Goal: Transaction & Acquisition: Purchase product/service

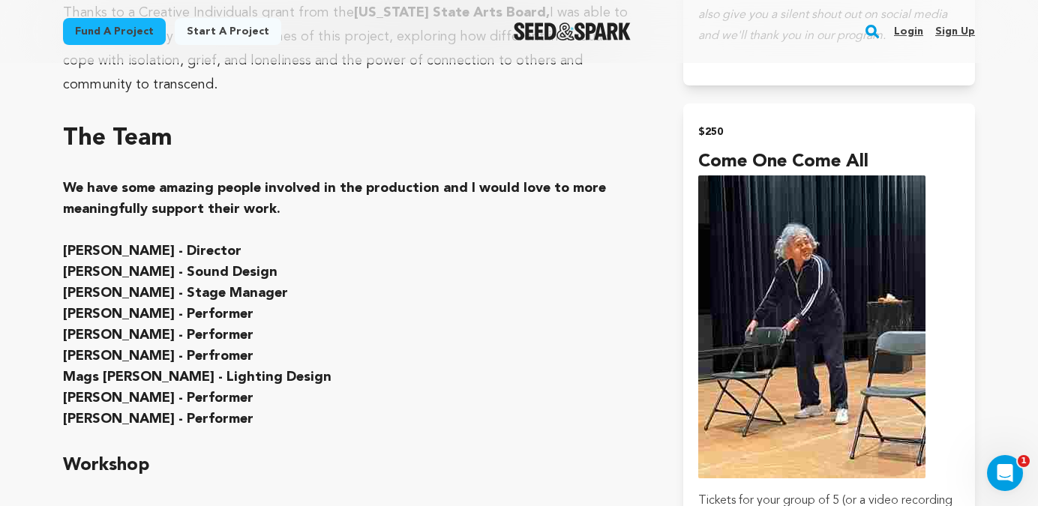
scroll to position [3483, 0]
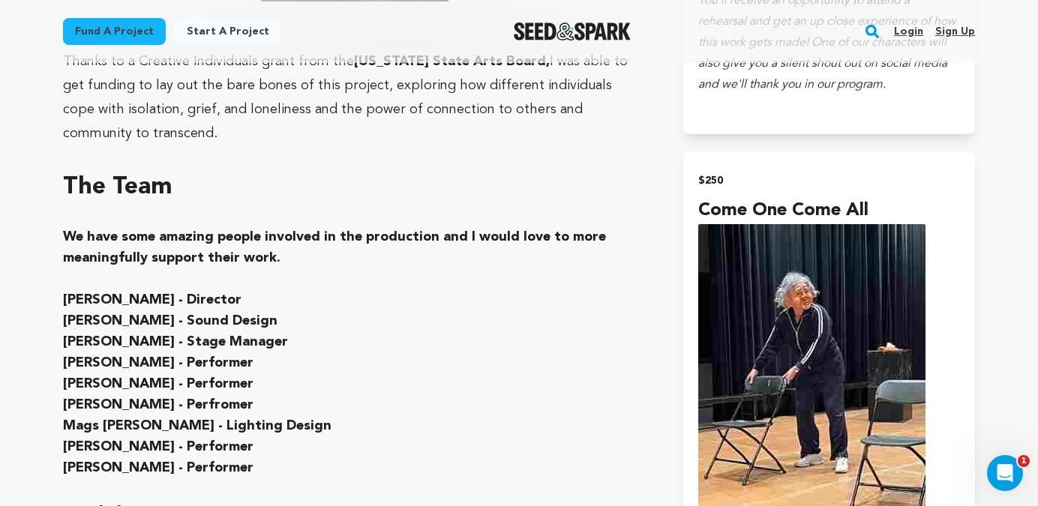
click at [910, 30] on link "Login" at bounding box center [908, 32] width 29 height 24
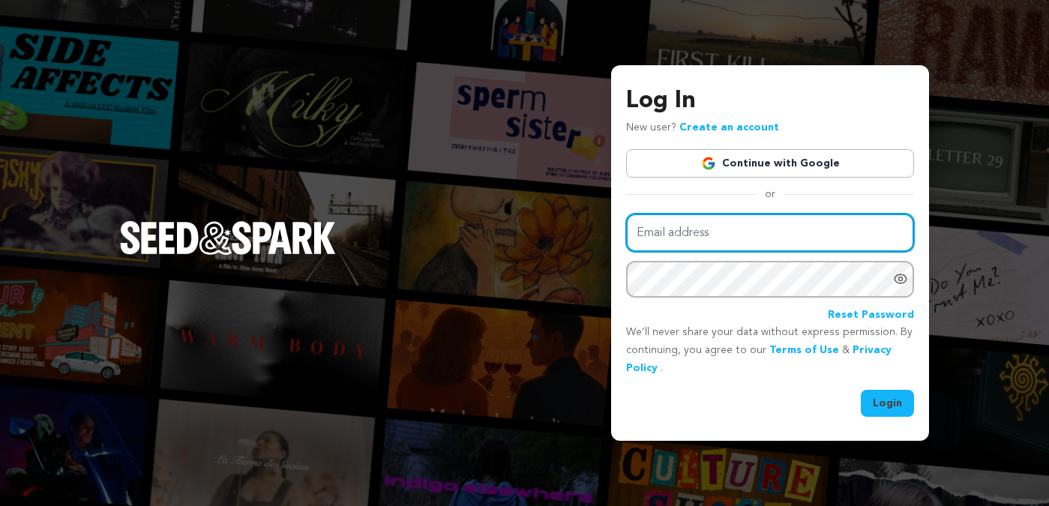
type input "katiekaufmann@hotmail.com"
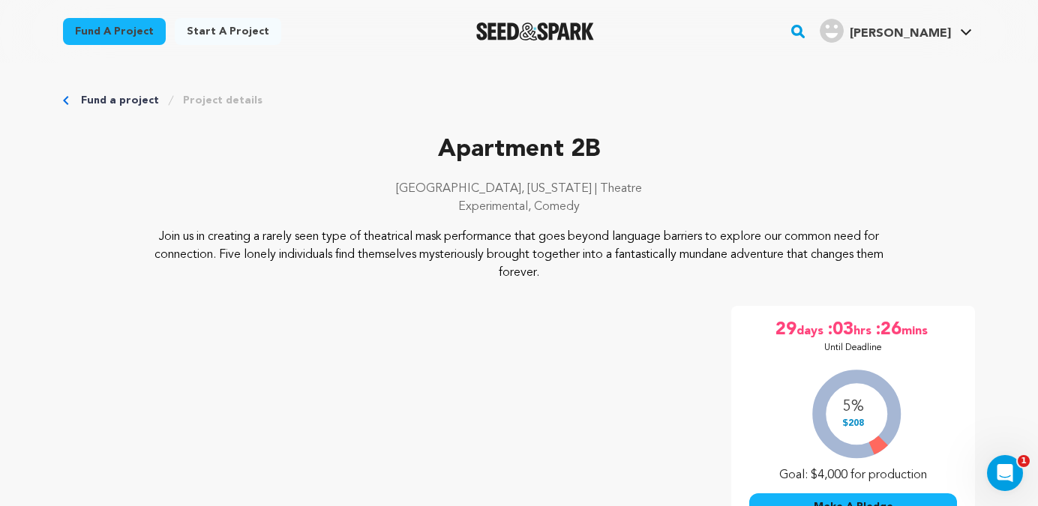
click at [917, 32] on span "[PERSON_NAME]" at bounding box center [900, 34] width 101 height 12
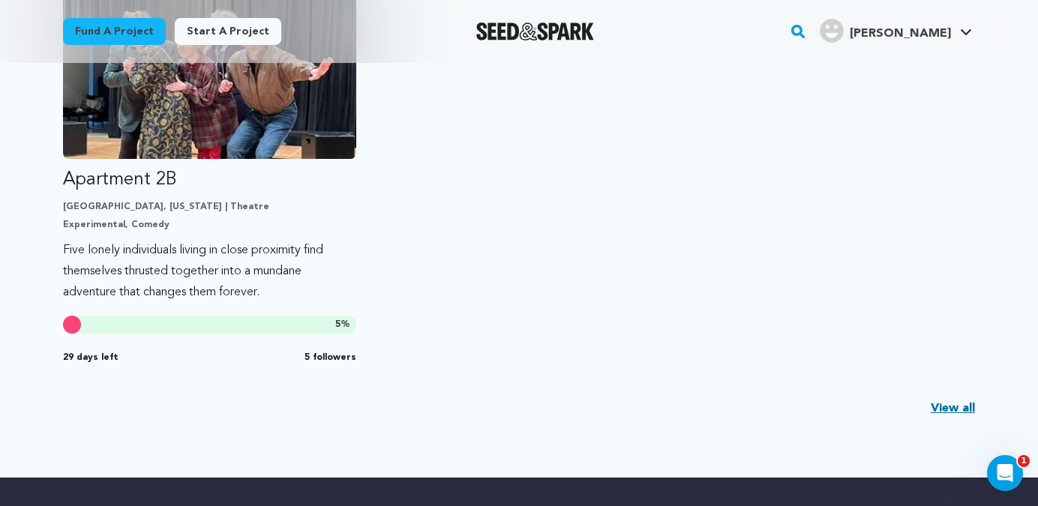
scroll to position [452, 0]
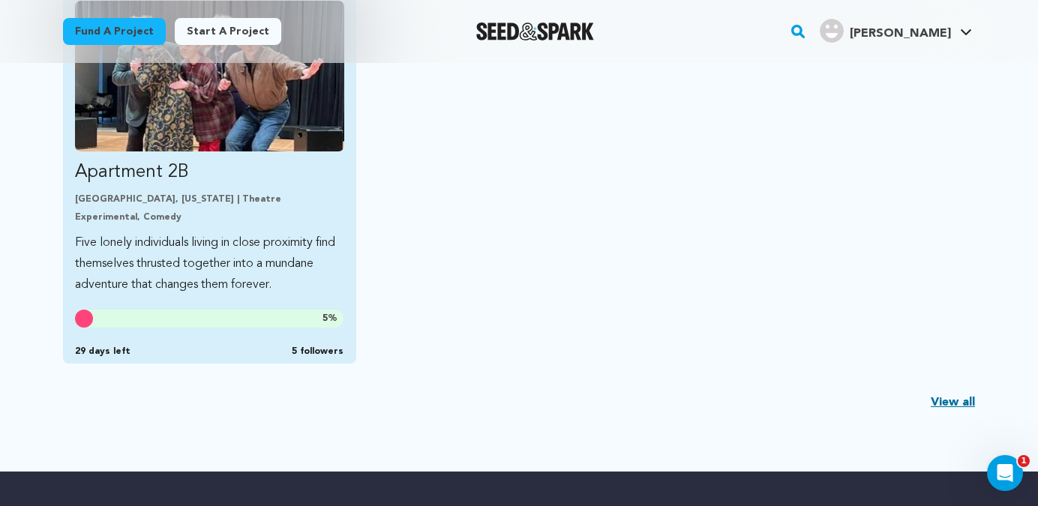
click at [284, 167] on p "Apartment 2B" at bounding box center [209, 173] width 269 height 24
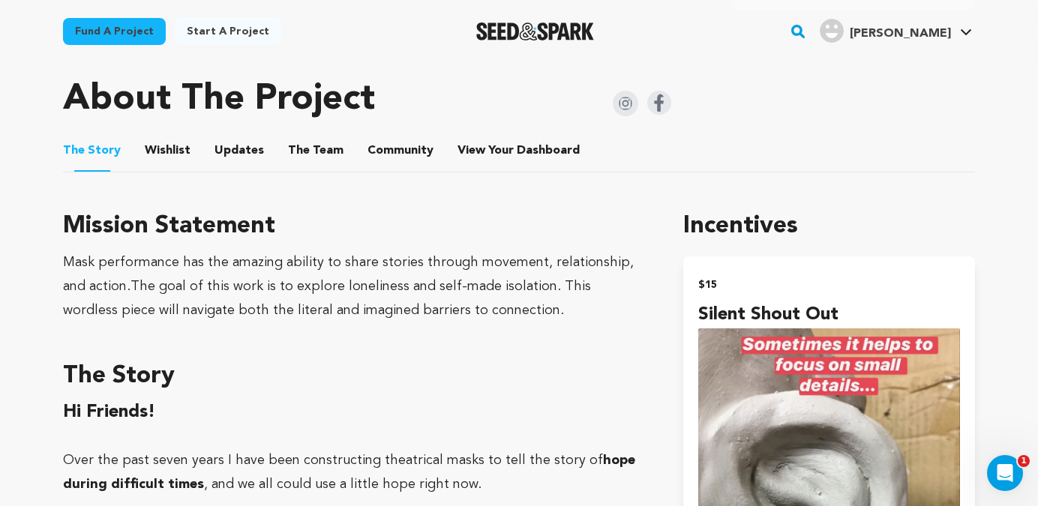
scroll to position [749, 0]
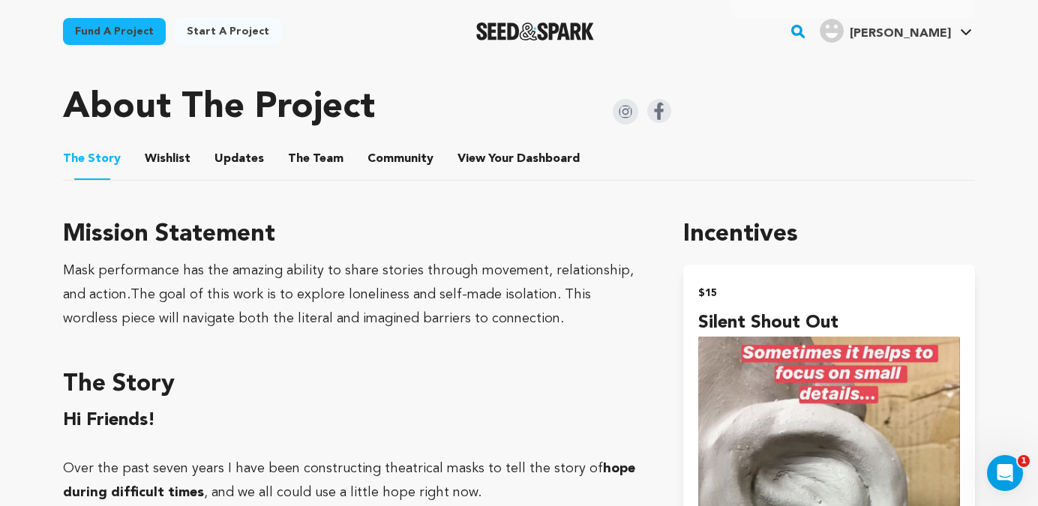
click at [476, 158] on button "View Your Dashboard" at bounding box center [476, 162] width 36 height 36
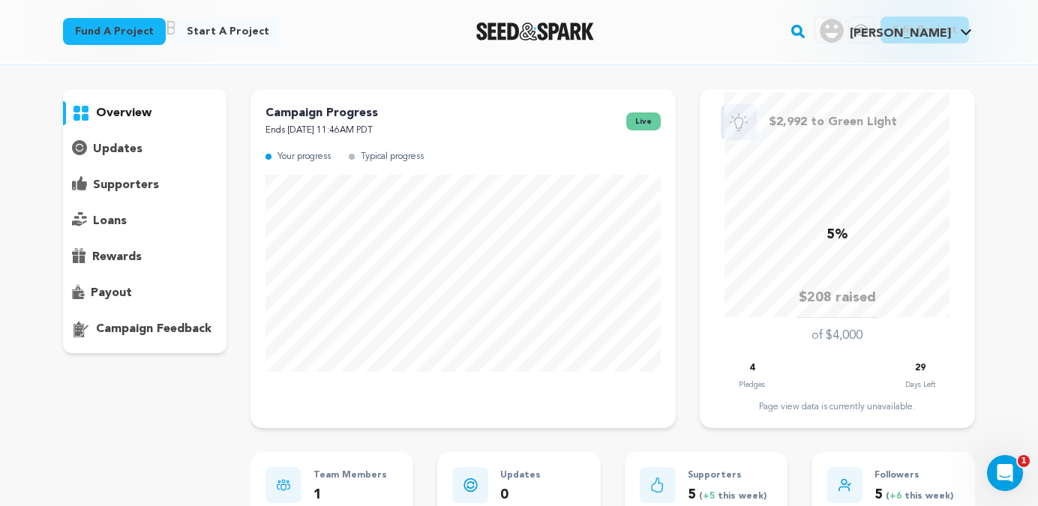
scroll to position [19, 0]
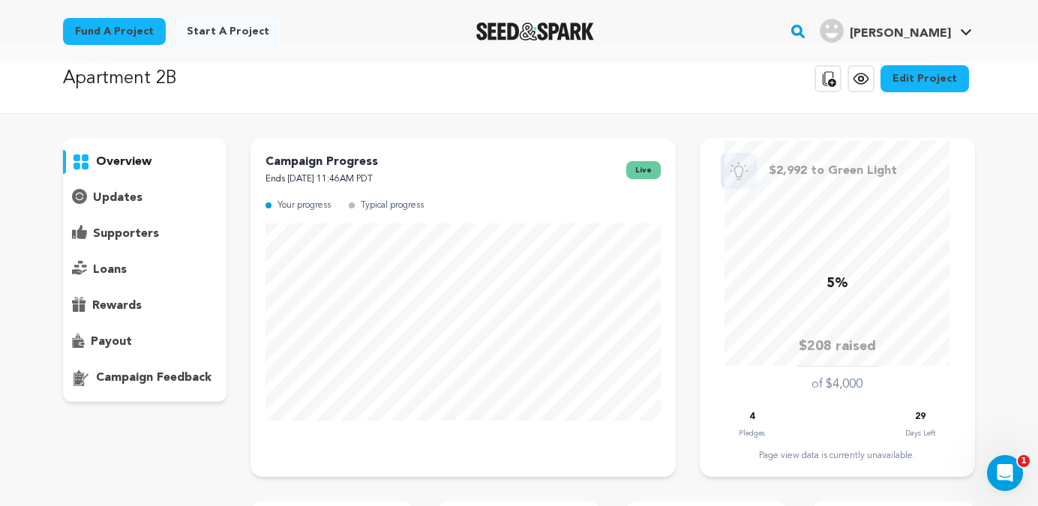
click at [131, 229] on p "supporters" at bounding box center [126, 234] width 66 height 18
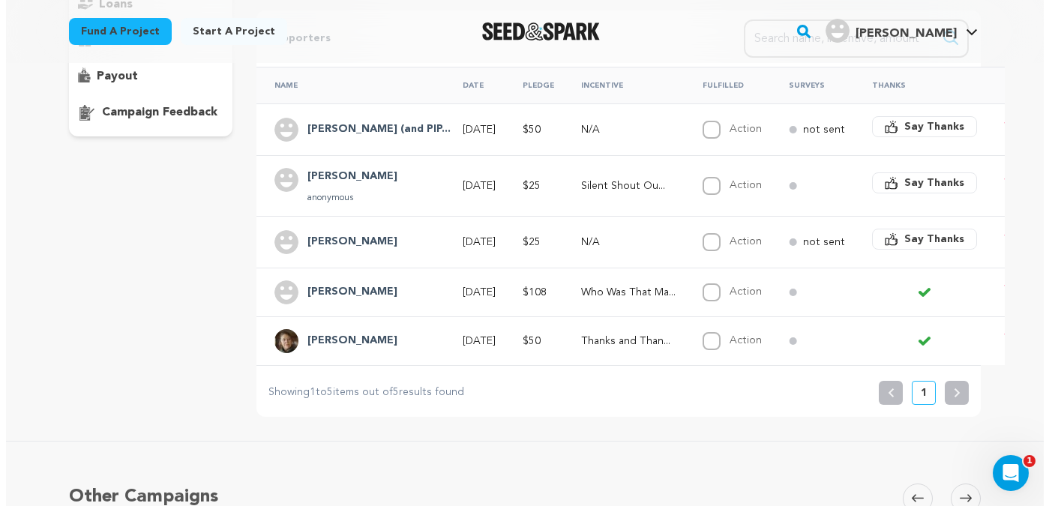
scroll to position [287, 0]
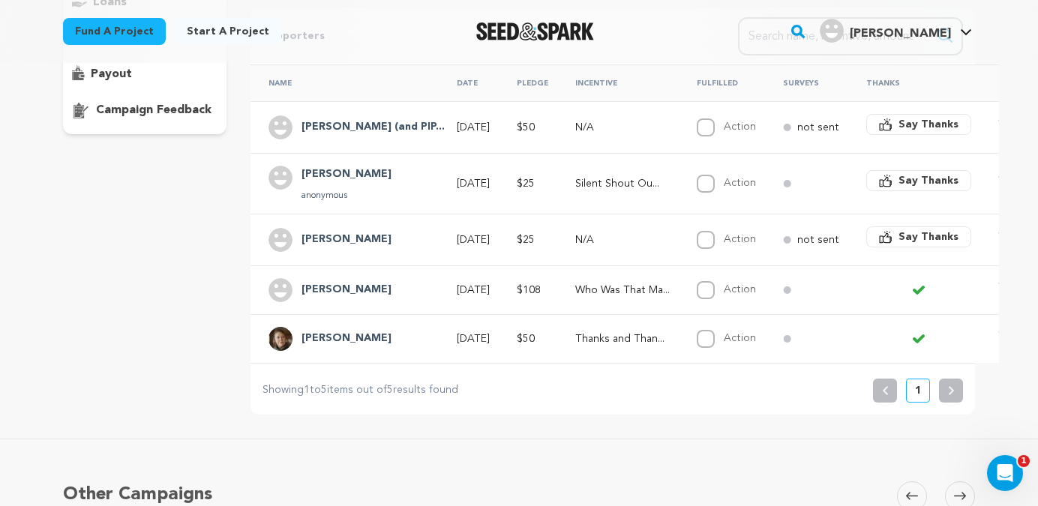
click at [899, 235] on span "Say Thanks" at bounding box center [929, 237] width 60 height 15
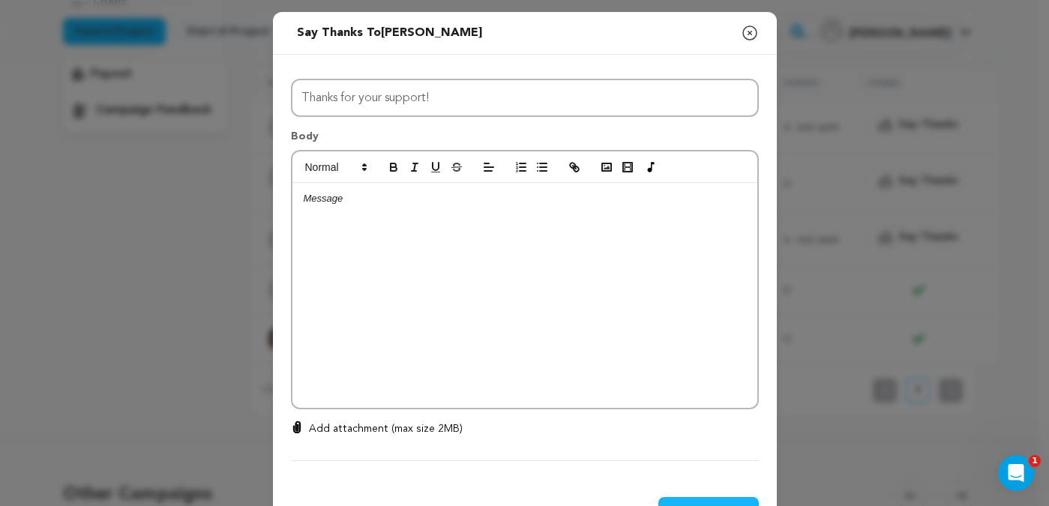
click at [396, 203] on p at bounding box center [525, 199] width 443 height 14
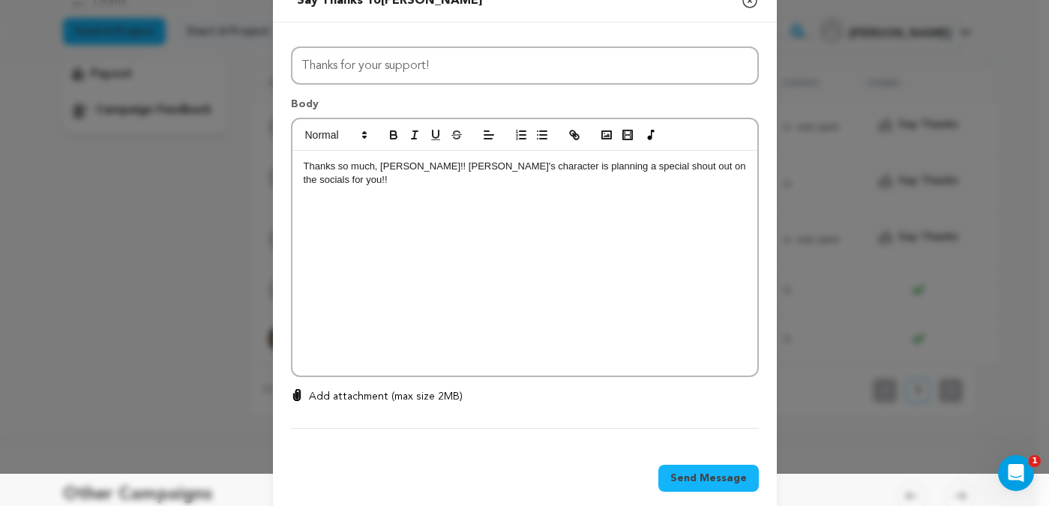
scroll to position [54, 0]
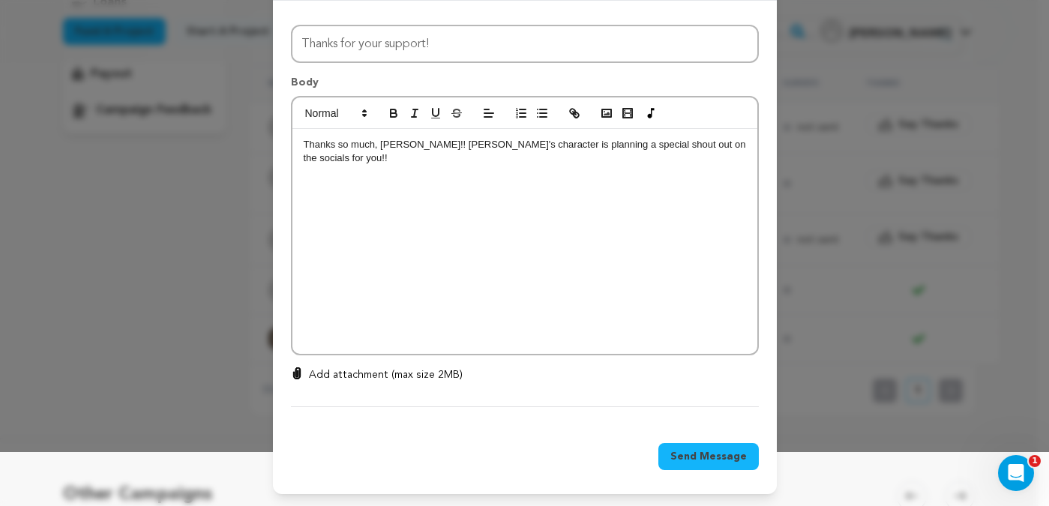
click at [689, 457] on span "Send Message" at bounding box center [709, 456] width 77 height 15
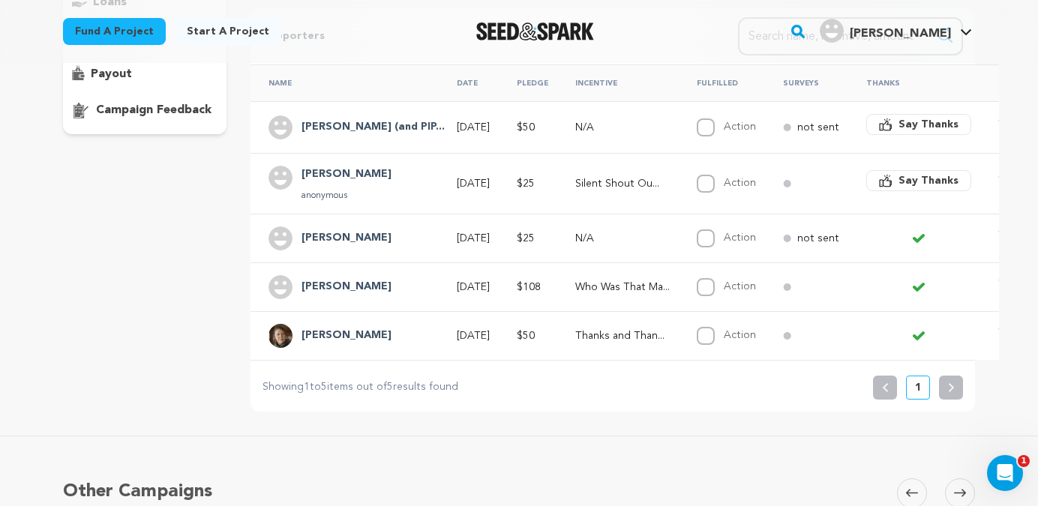
click at [899, 180] on span "Say Thanks" at bounding box center [929, 180] width 60 height 15
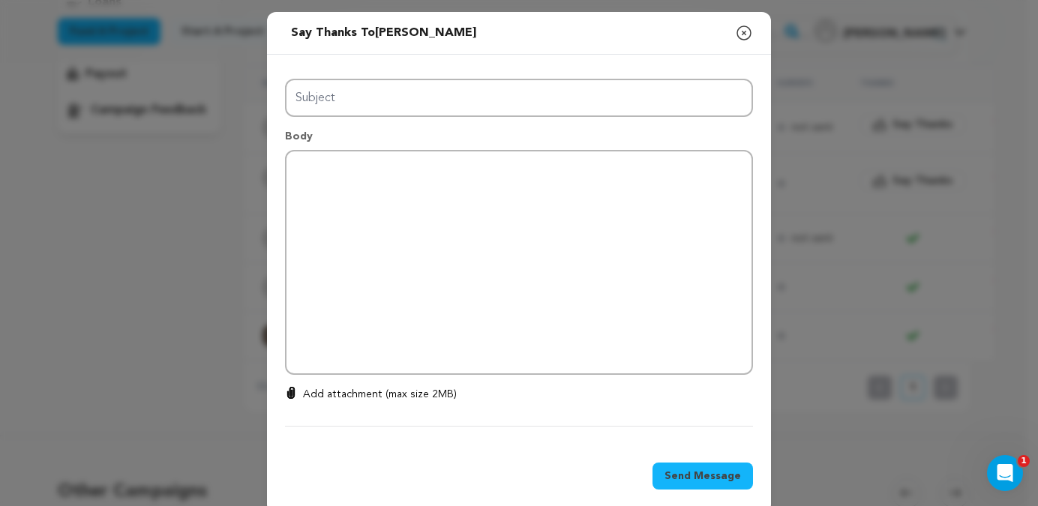
type input "Thanks for your support!"
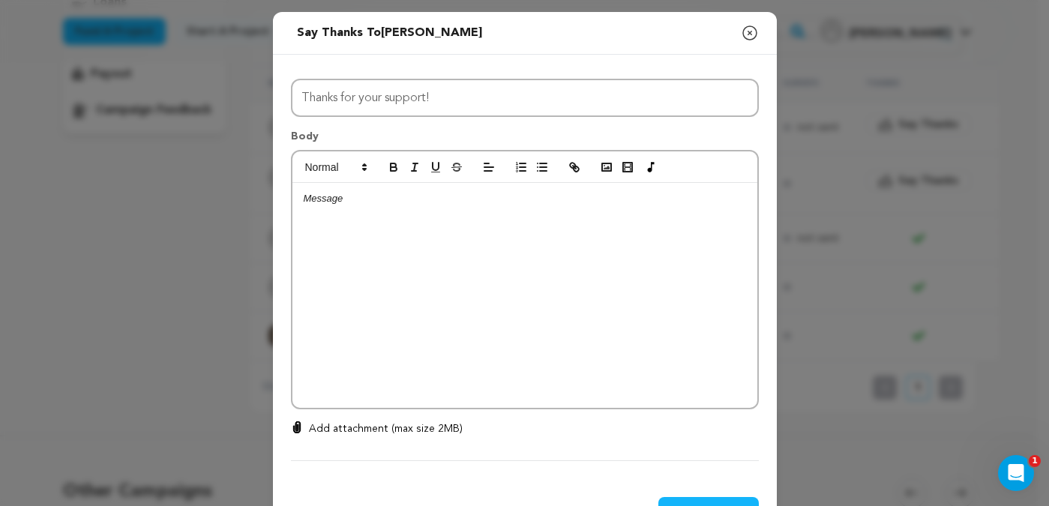
click at [584, 210] on div at bounding box center [525, 295] width 465 height 225
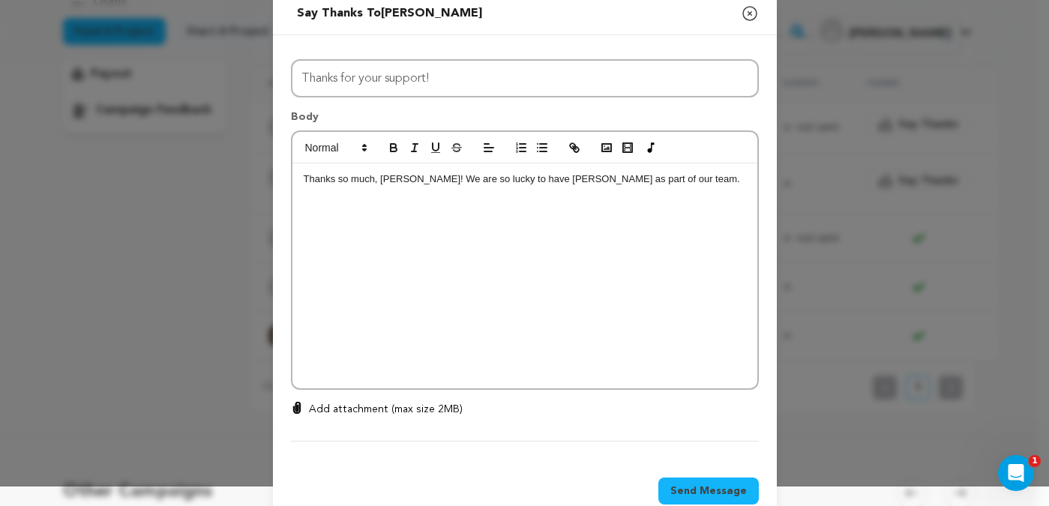
scroll to position [35, 0]
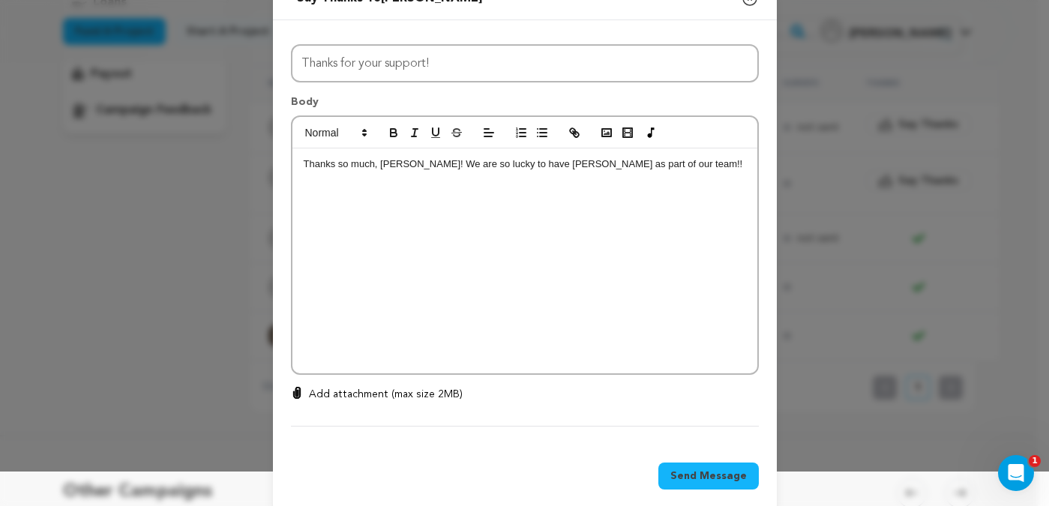
click at [699, 479] on span "Send Message" at bounding box center [709, 476] width 77 height 15
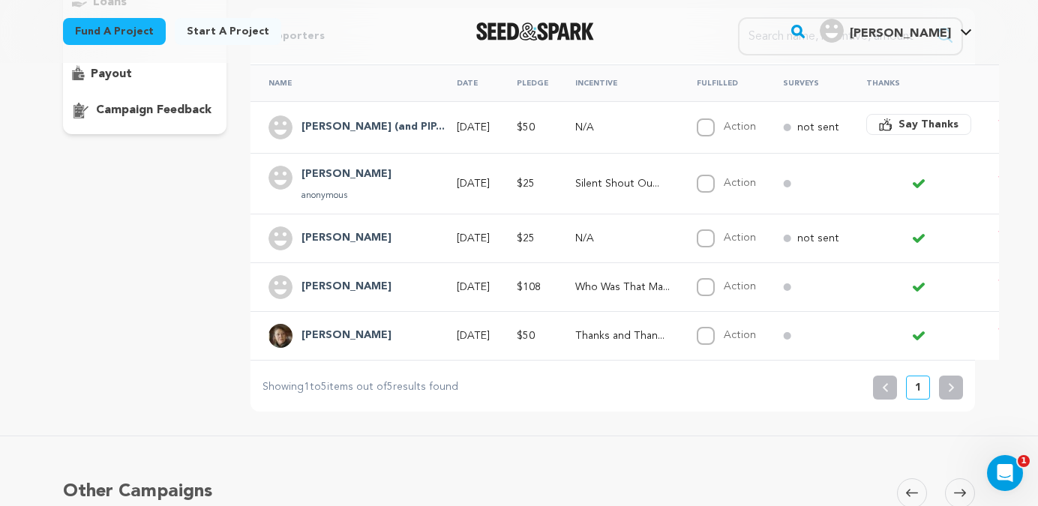
click at [899, 119] on span "Say Thanks" at bounding box center [929, 124] width 60 height 15
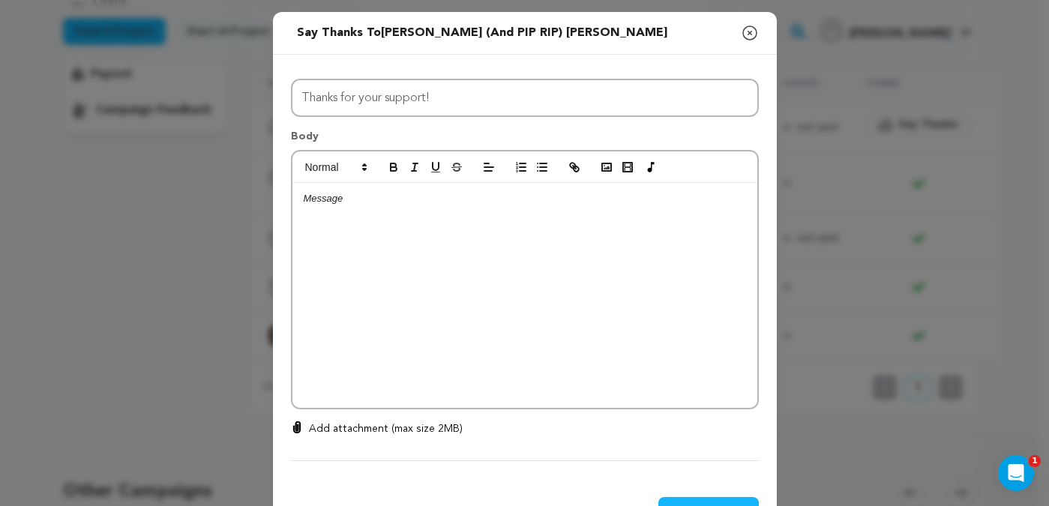
click at [479, 221] on div at bounding box center [525, 295] width 465 height 225
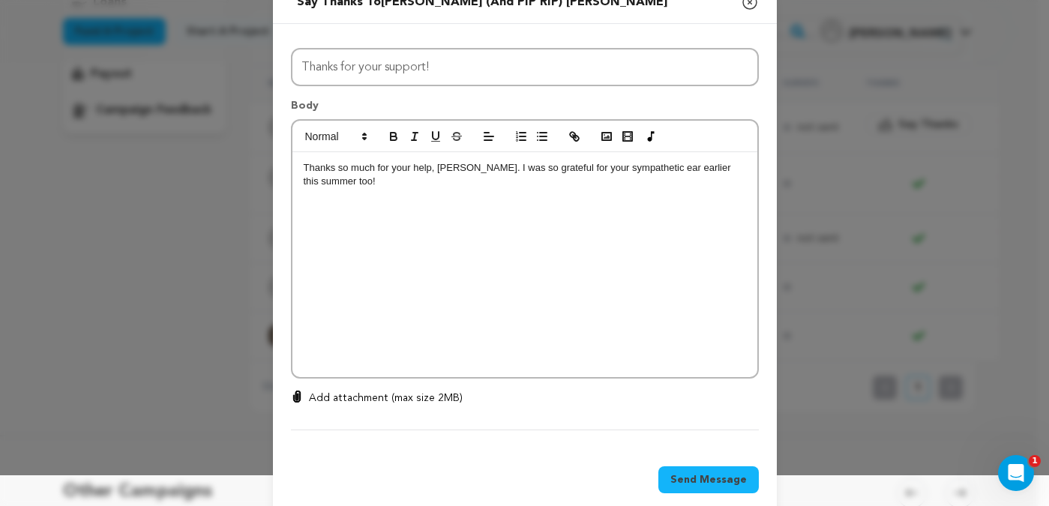
scroll to position [54, 0]
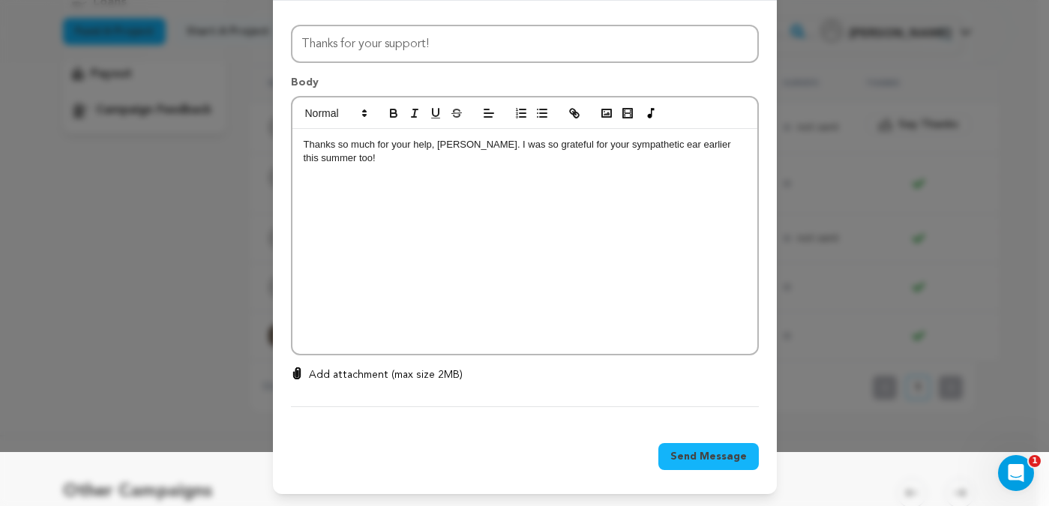
click at [730, 458] on span "Send Message" at bounding box center [709, 456] width 77 height 15
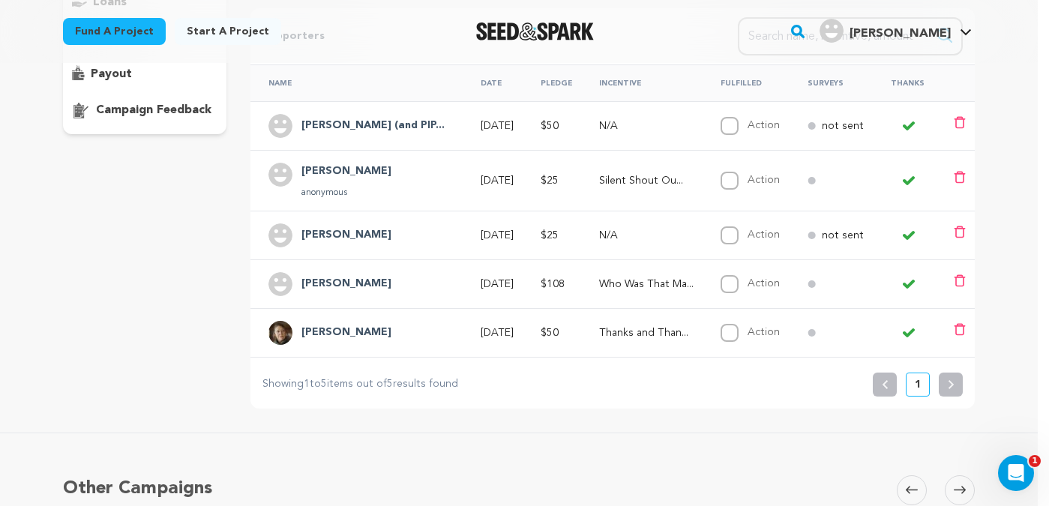
click at [191, 490] on h5 "Other Campaigns" at bounding box center [137, 489] width 149 height 27
click at [1010, 233] on div "Apartment 2B Copy public preview link View project Edit Project View more optio…" at bounding box center [519, 182] width 1038 height 813
click at [92, 302] on div "overview updates" at bounding box center [145, 139] width 164 height 539
click at [907, 494] on icon at bounding box center [912, 490] width 12 height 11
click at [909, 478] on span at bounding box center [912, 491] width 30 height 30
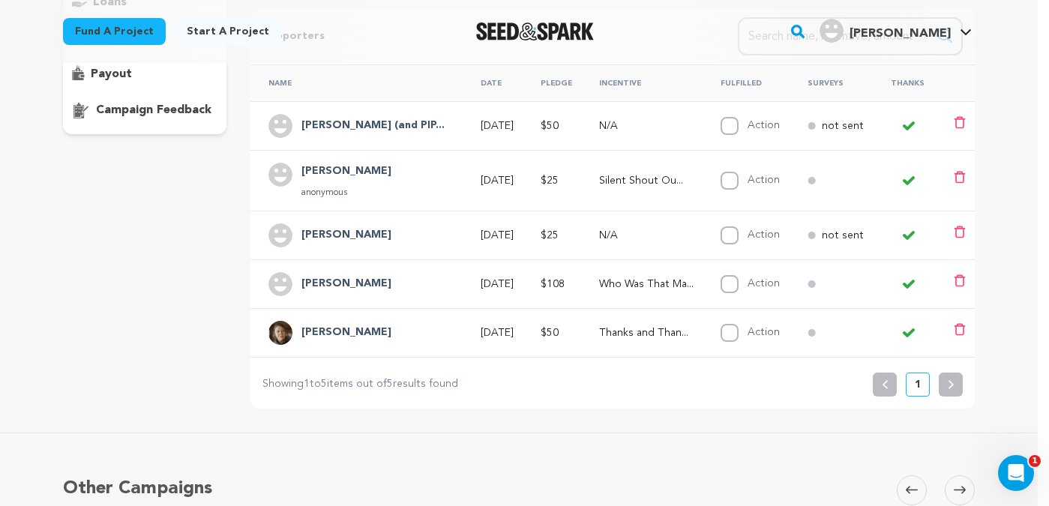
click at [1013, 329] on div "Apartment 2B Copy public preview link View project Edit Project View more optio…" at bounding box center [519, 182] width 1038 height 813
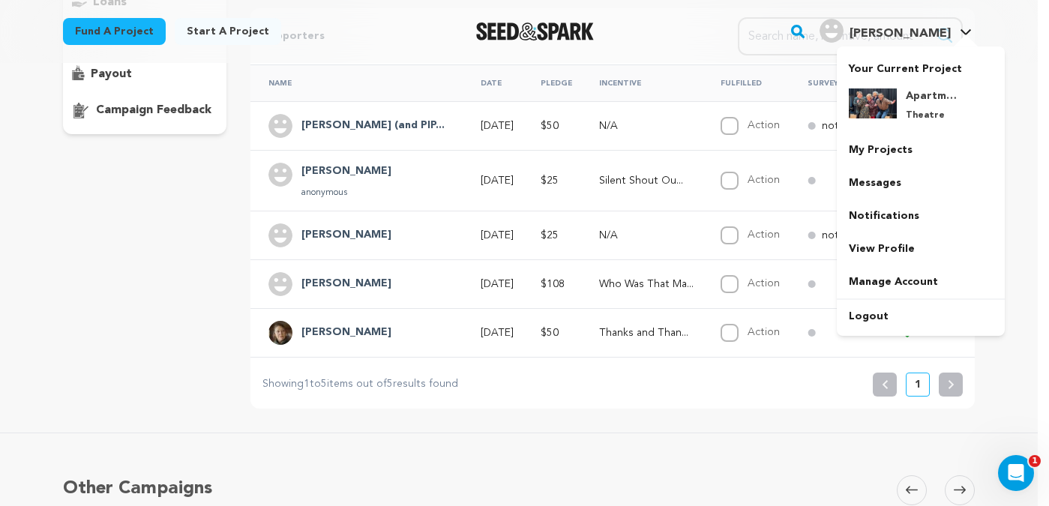
click at [911, 32] on span "[PERSON_NAME]" at bounding box center [900, 34] width 101 height 12
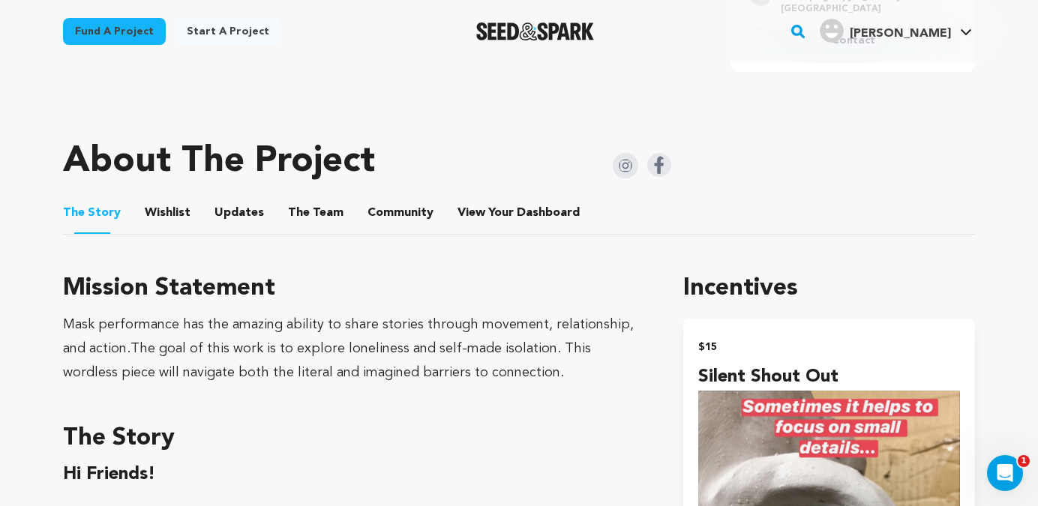
scroll to position [692, 0]
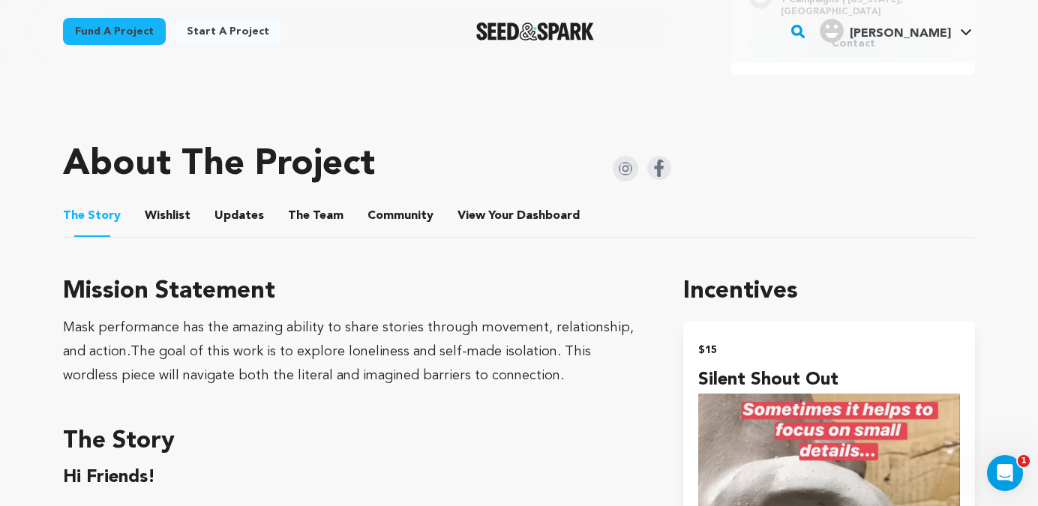
click at [407, 212] on button "Community" at bounding box center [401, 219] width 36 height 36
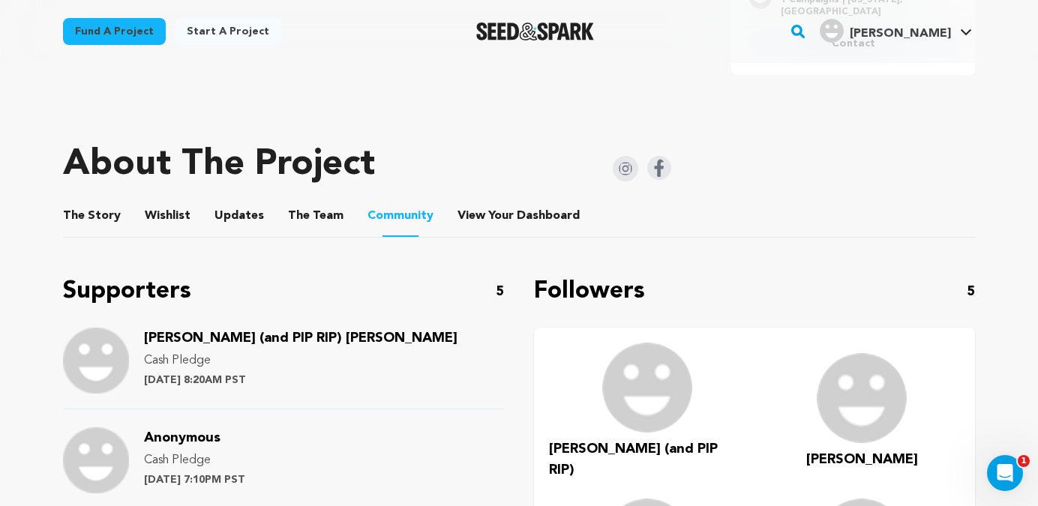
scroll to position [692, 0]
click at [237, 215] on button "Updates" at bounding box center [239, 220] width 36 height 36
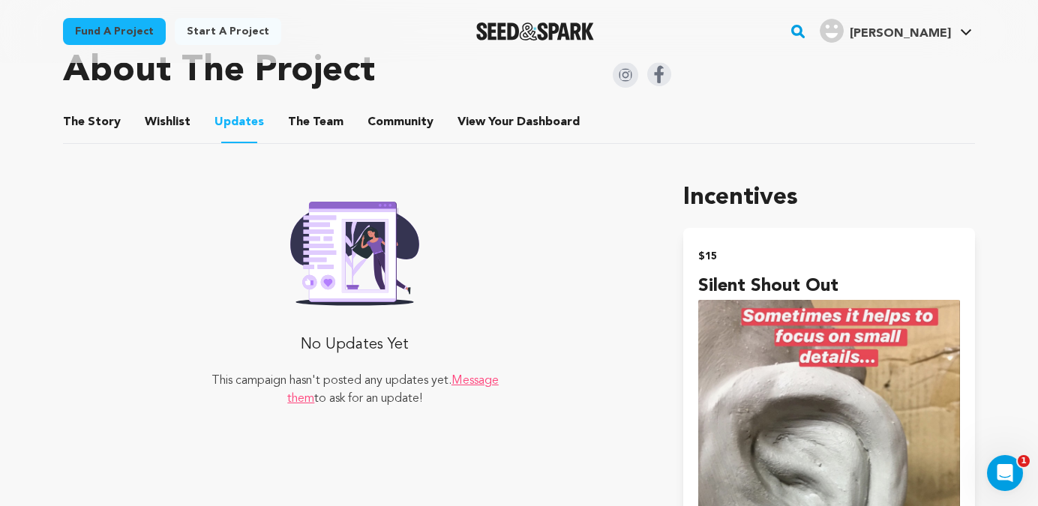
scroll to position [797, 0]
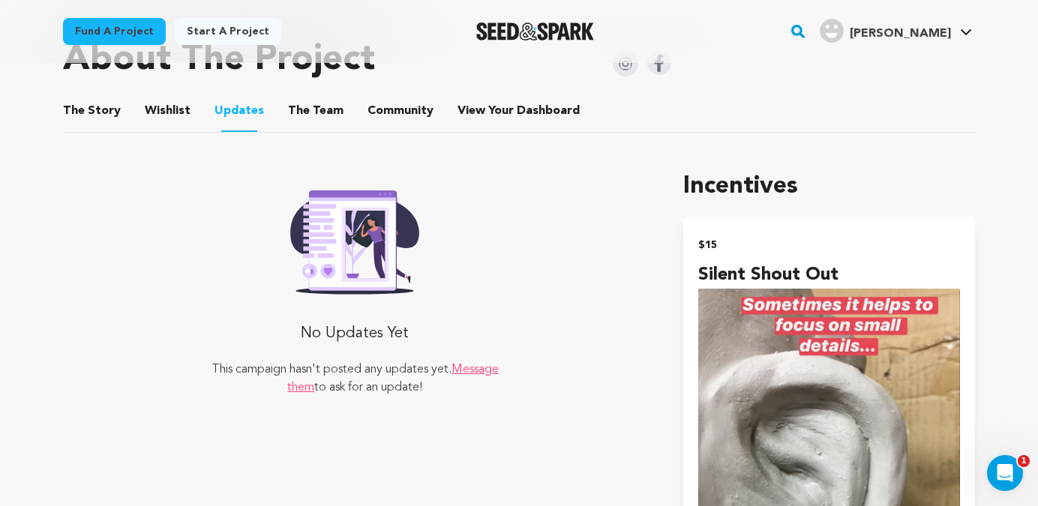
click at [288, 390] on link "Message them" at bounding box center [393, 379] width 212 height 30
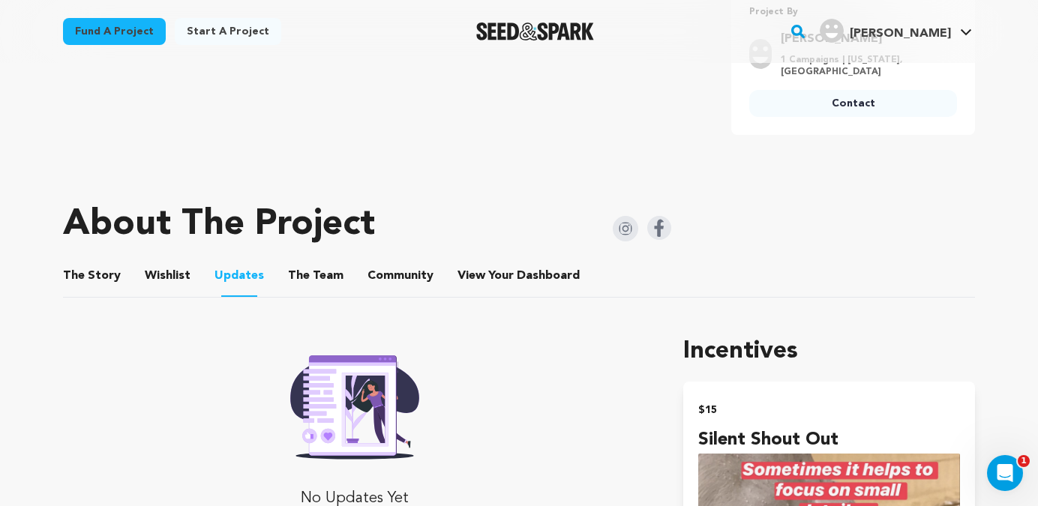
scroll to position [641, 0]
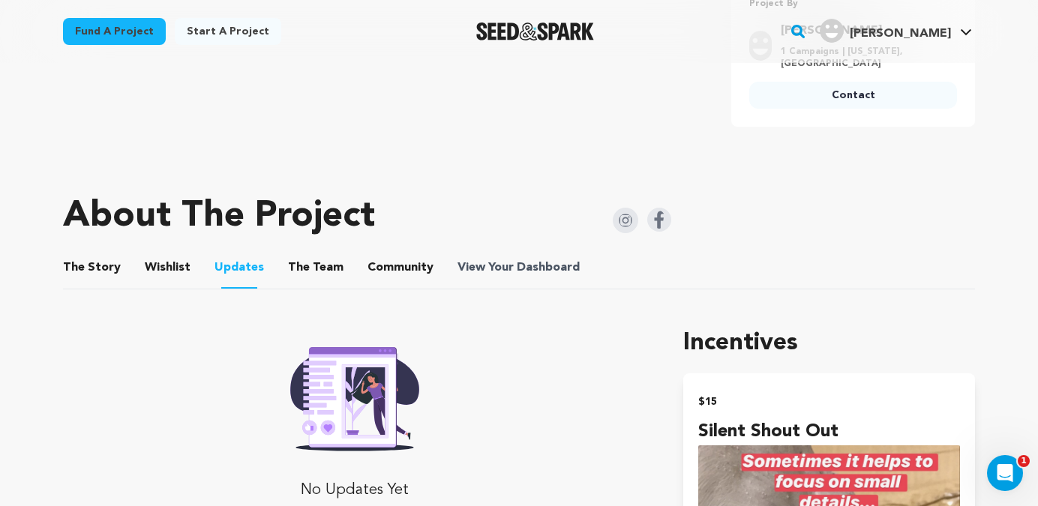
click at [500, 267] on span "View Your Dashboard" at bounding box center [520, 268] width 125 height 18
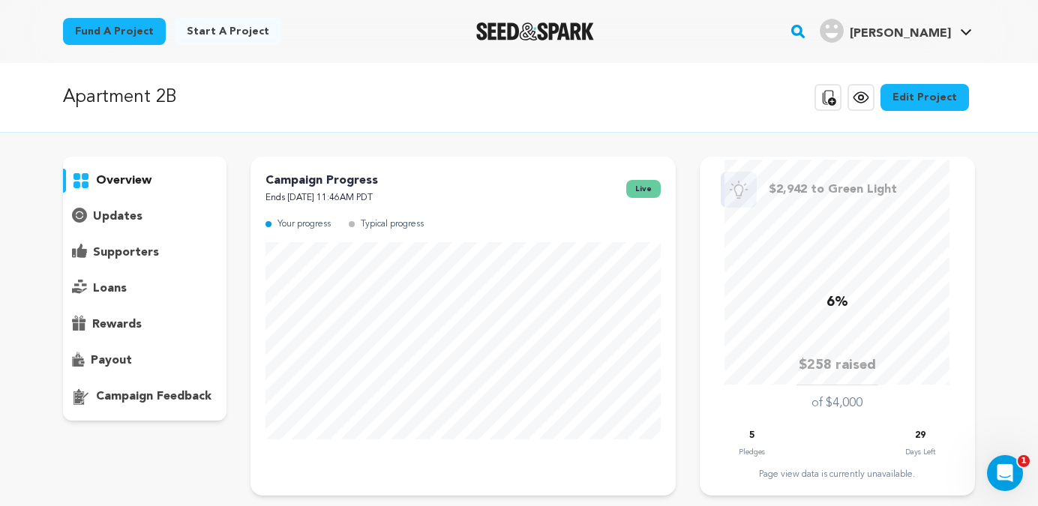
click at [115, 256] on p "supporters" at bounding box center [126, 253] width 66 height 18
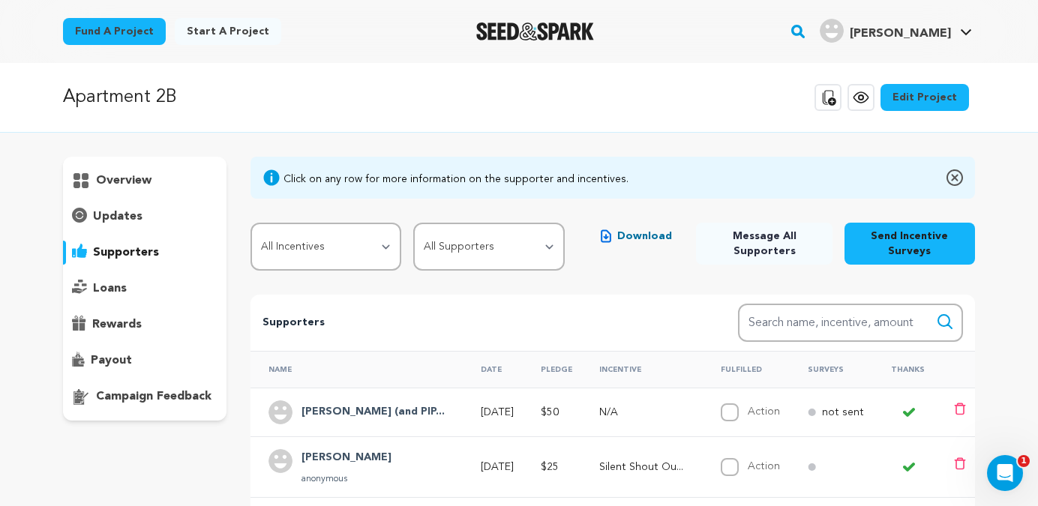
click at [807, 30] on rect "button" at bounding box center [798, 32] width 18 height 18
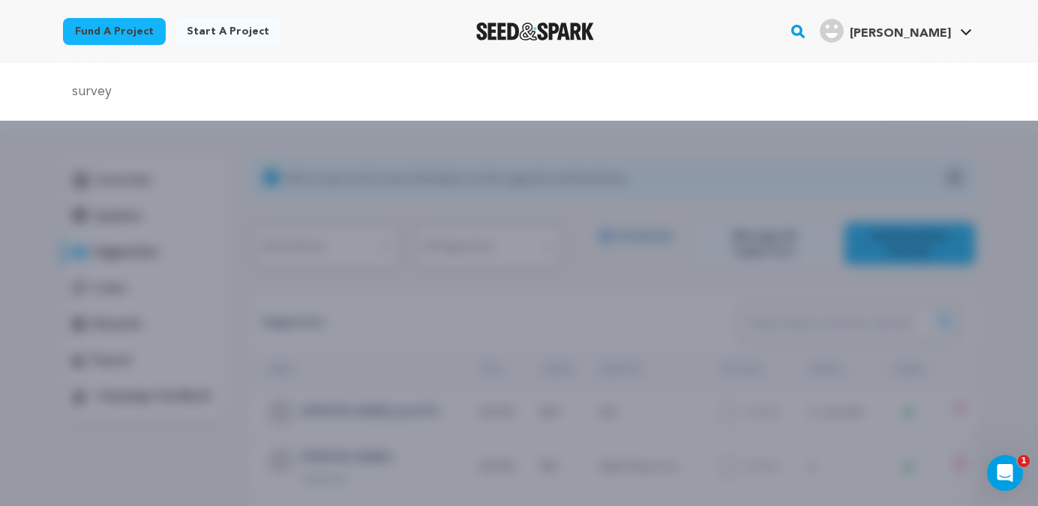
type input "survey"
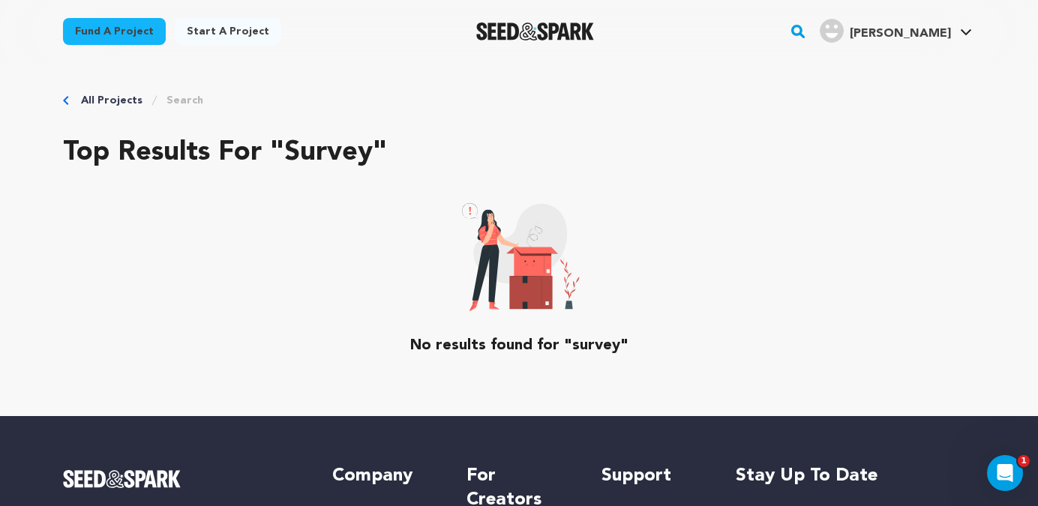
click at [102, 99] on link "All Projects" at bounding box center [112, 100] width 62 height 15
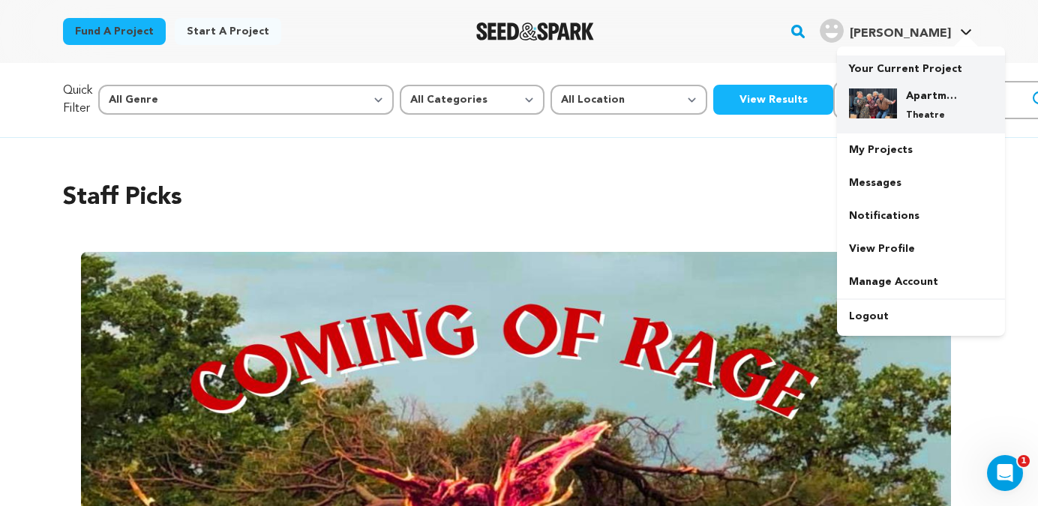
click at [894, 104] on img at bounding box center [873, 104] width 48 height 30
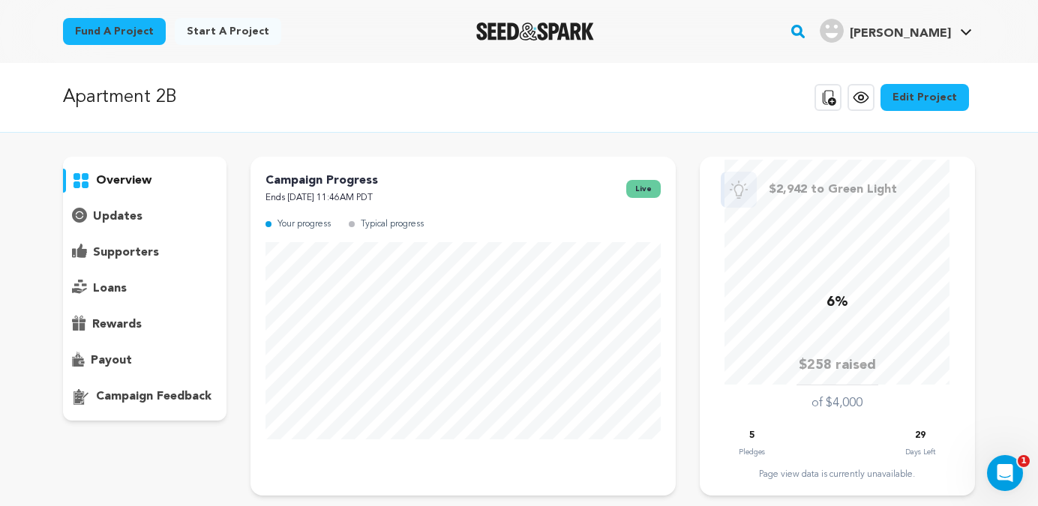
click at [935, 93] on link "Edit Project" at bounding box center [925, 97] width 89 height 27
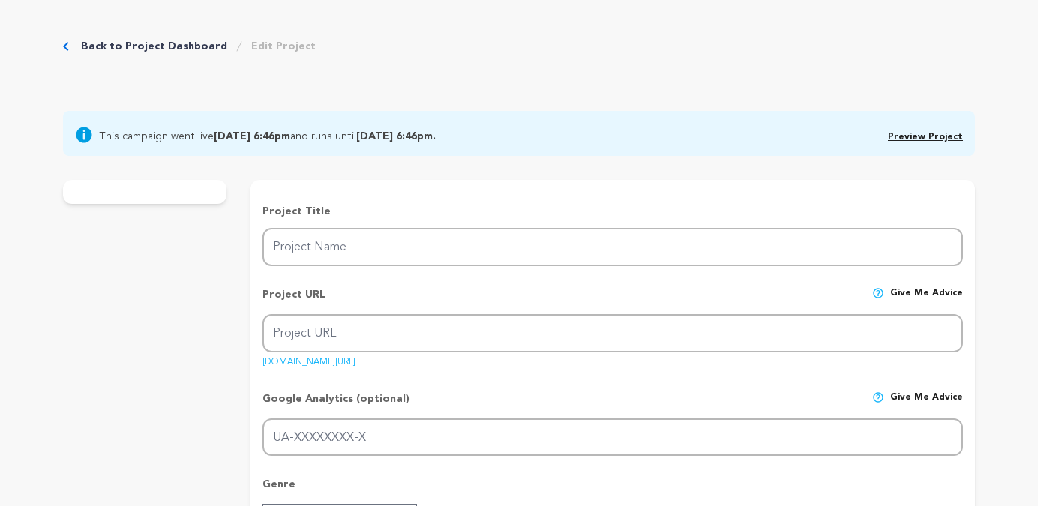
type input "Apartment 2B"
type input "apartment-2b"
type input "Five lonely individuals living in close proximity find themselves thrusted toge…"
type textarea "Join us in creating a rarely seen type of theatrical mask performance that goes…"
type textarea "Mask performance has the amazing ability to share stories through movement, rel…"
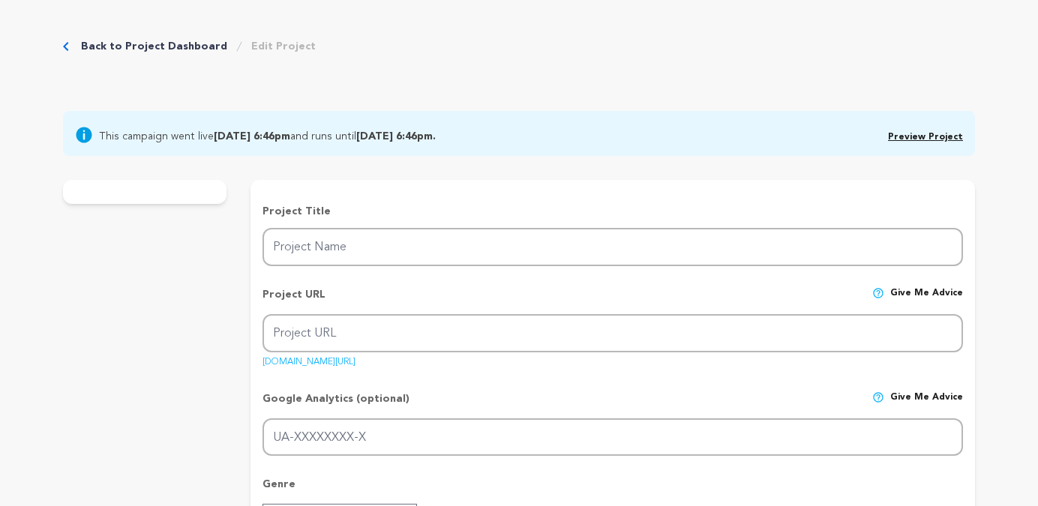
radio input "true"
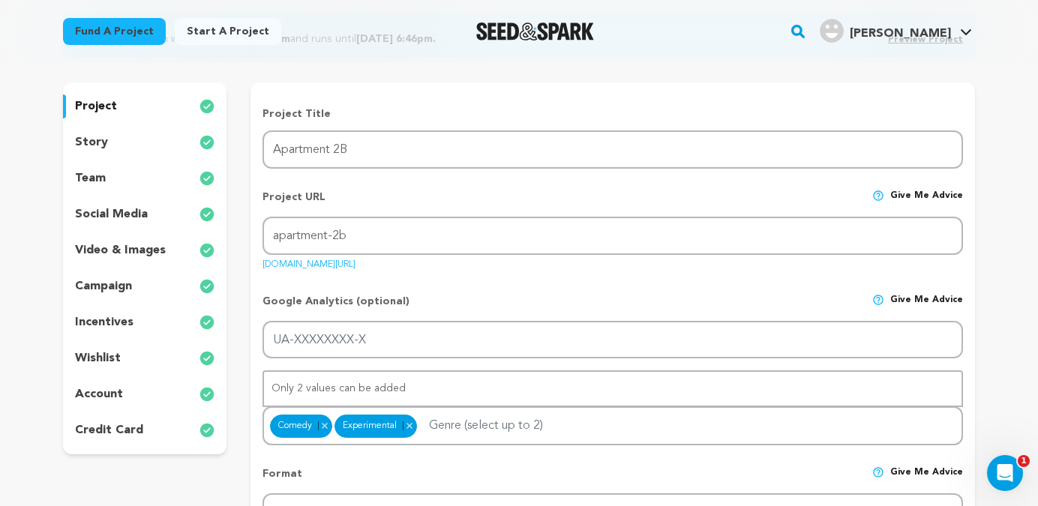
scroll to position [229, 0]
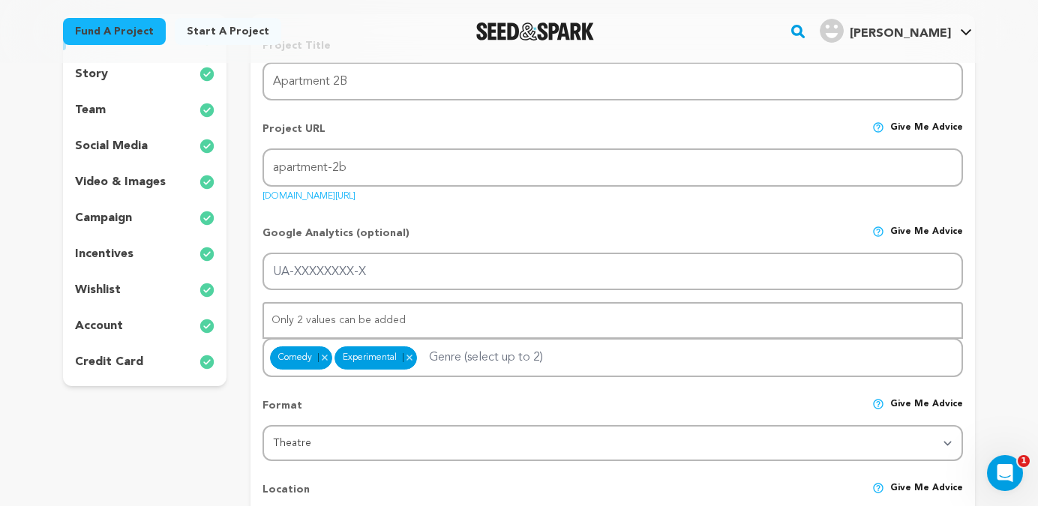
click at [104, 251] on p "incentives" at bounding box center [104, 254] width 59 height 18
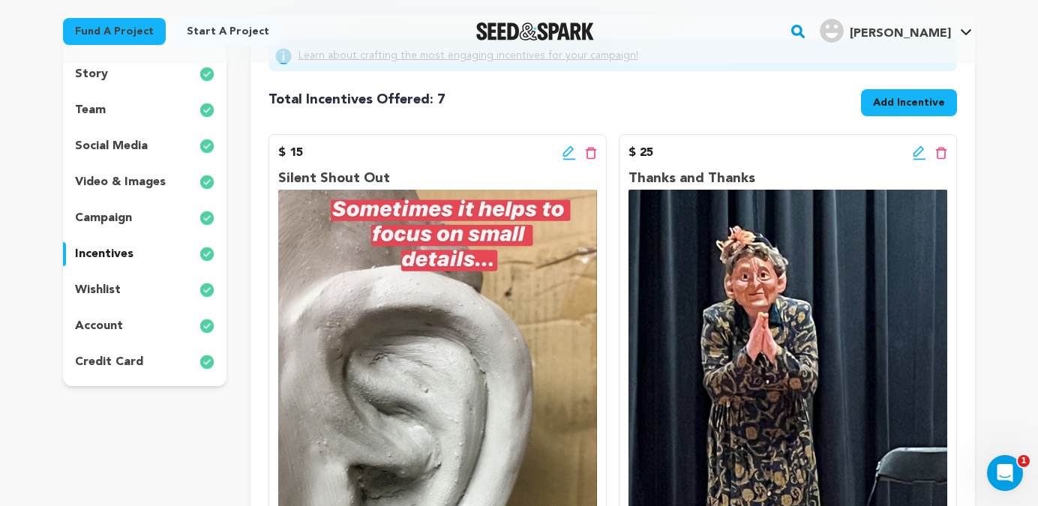
click at [525, 165] on div "$ 15 Edit incentive button Delete incentive button Silent Shout Out One of our …" at bounding box center [438, 474] width 338 height 680
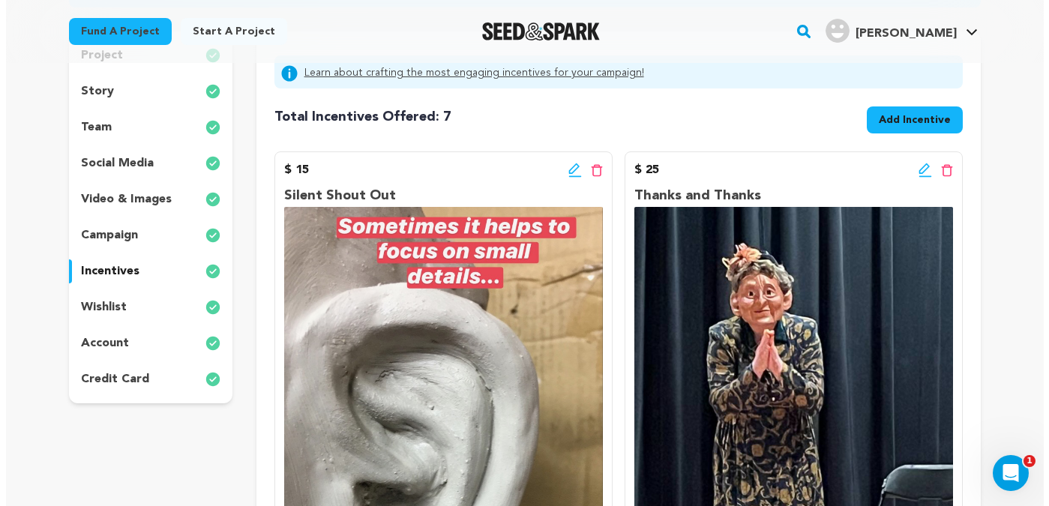
scroll to position [135, 0]
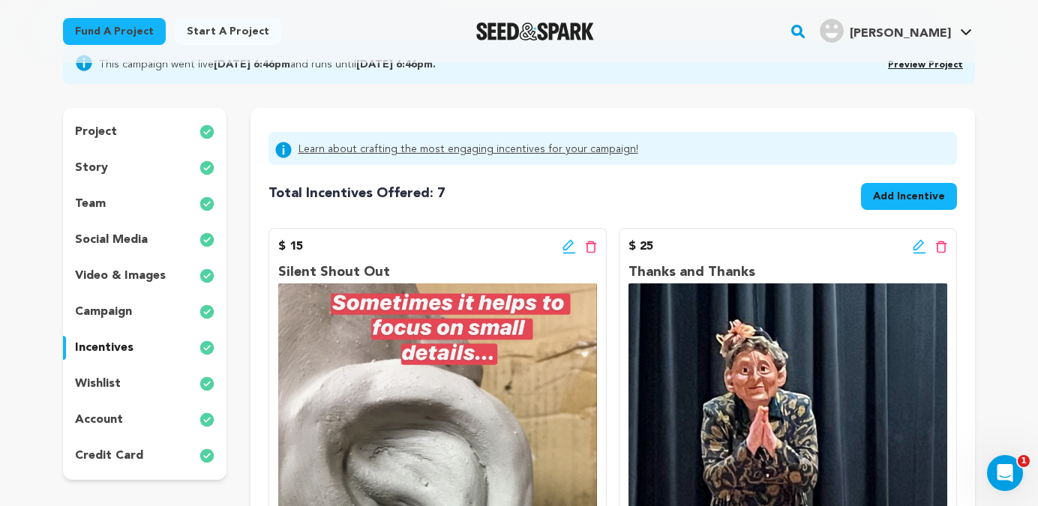
click at [566, 248] on icon at bounding box center [570, 246] width 14 height 15
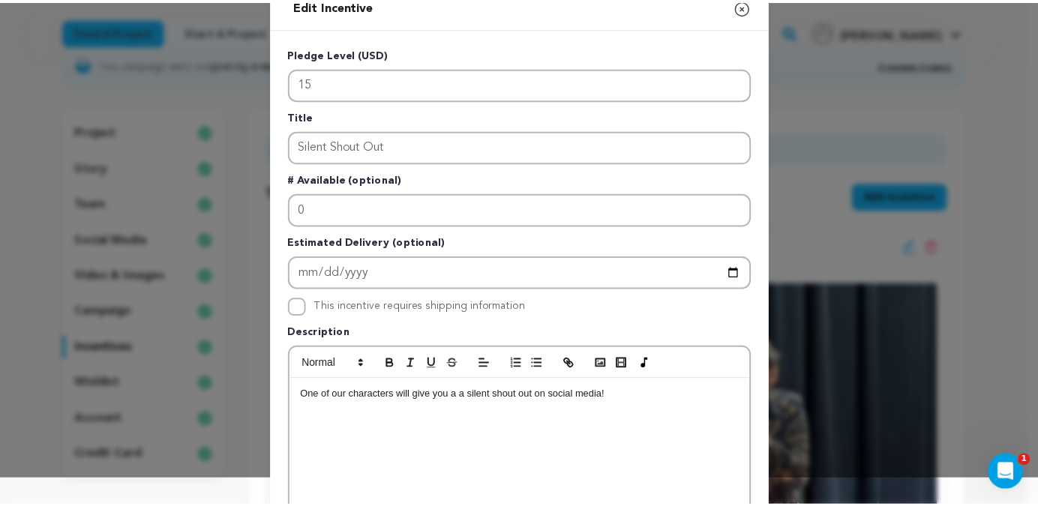
scroll to position [0, 0]
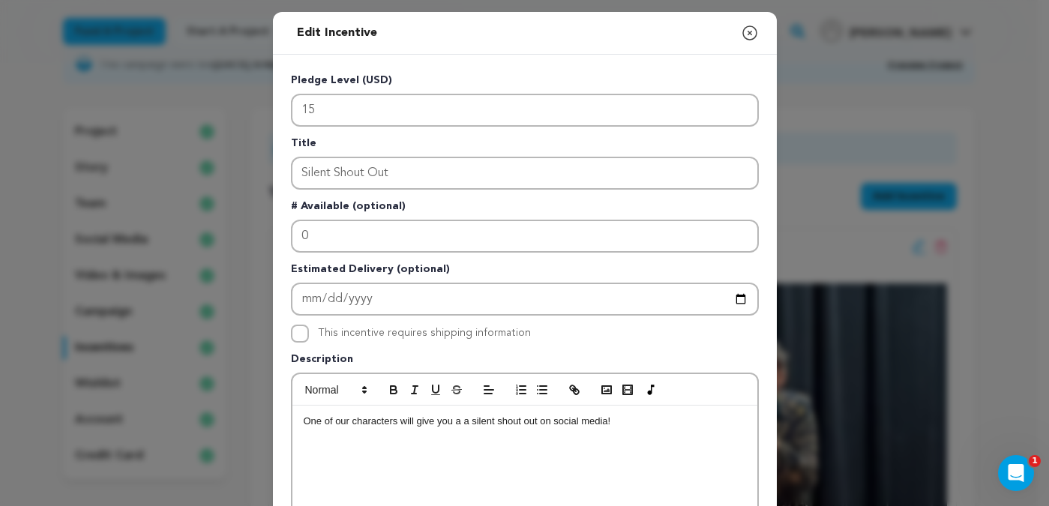
click at [743, 36] on icon "button" at bounding box center [750, 33] width 18 height 18
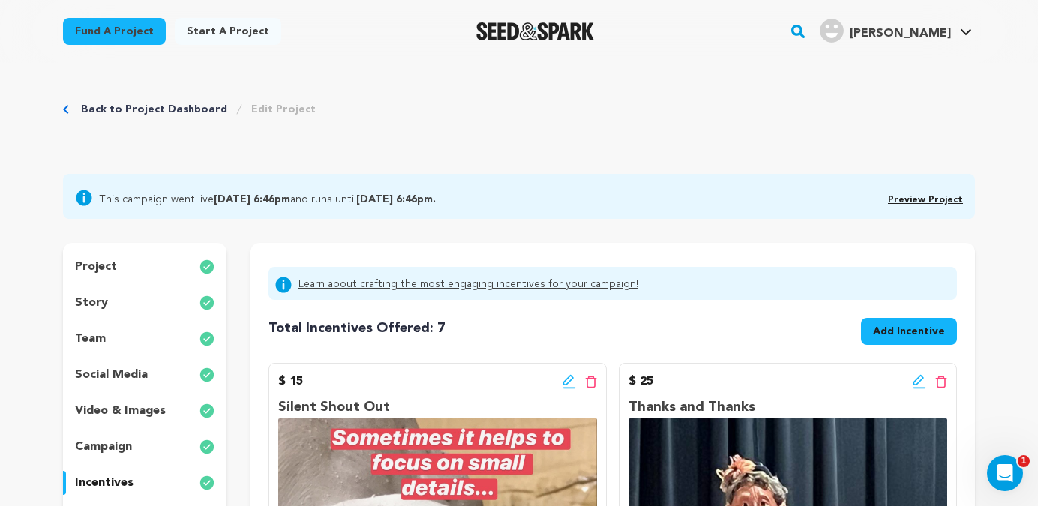
click at [931, 200] on link "Preview Project" at bounding box center [925, 200] width 75 height 9
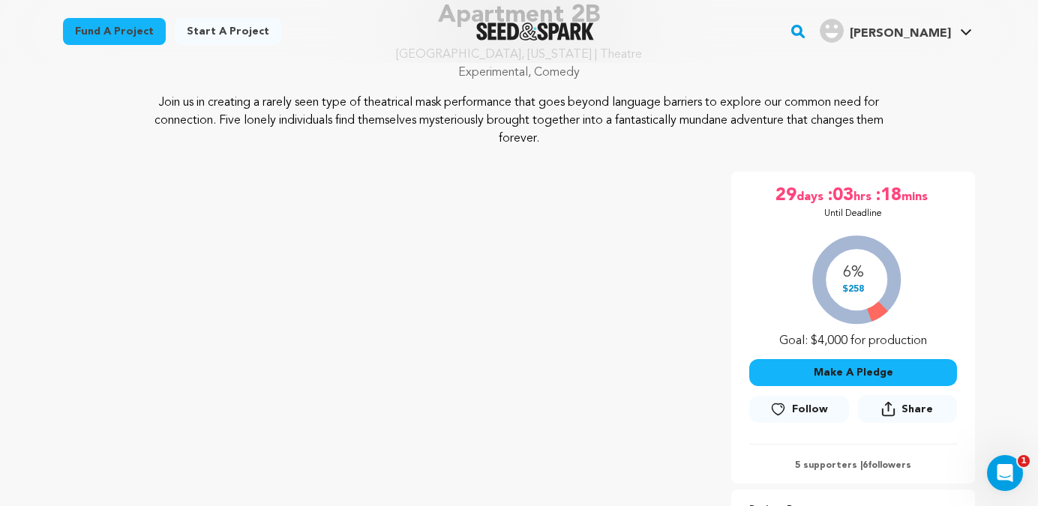
scroll to position [118, 0]
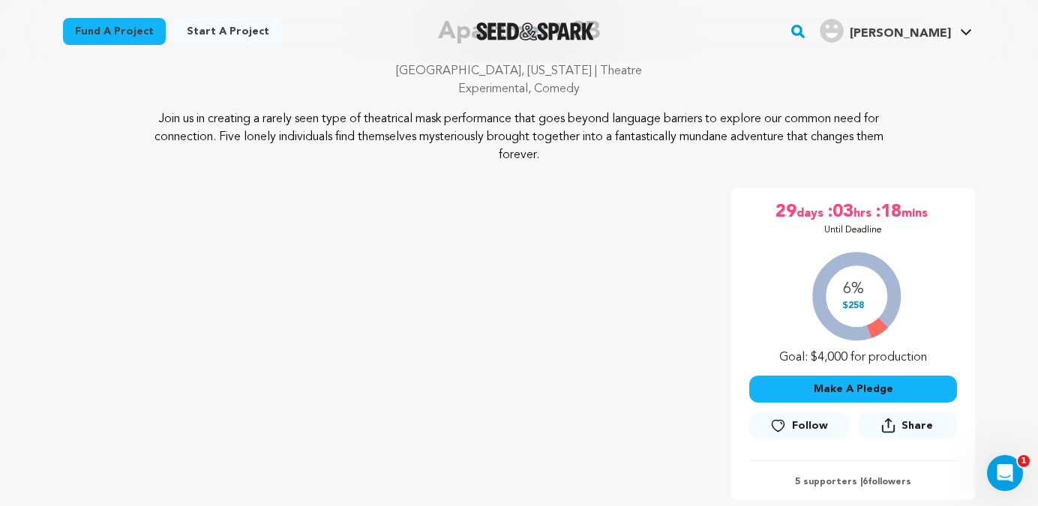
click at [837, 387] on button "Make A Pledge" at bounding box center [853, 389] width 208 height 27
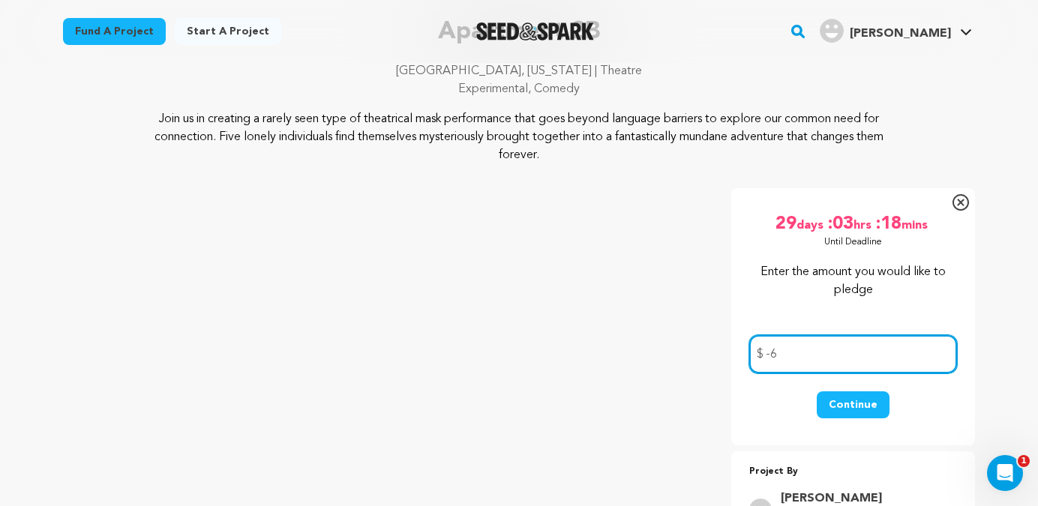
type input "-7"
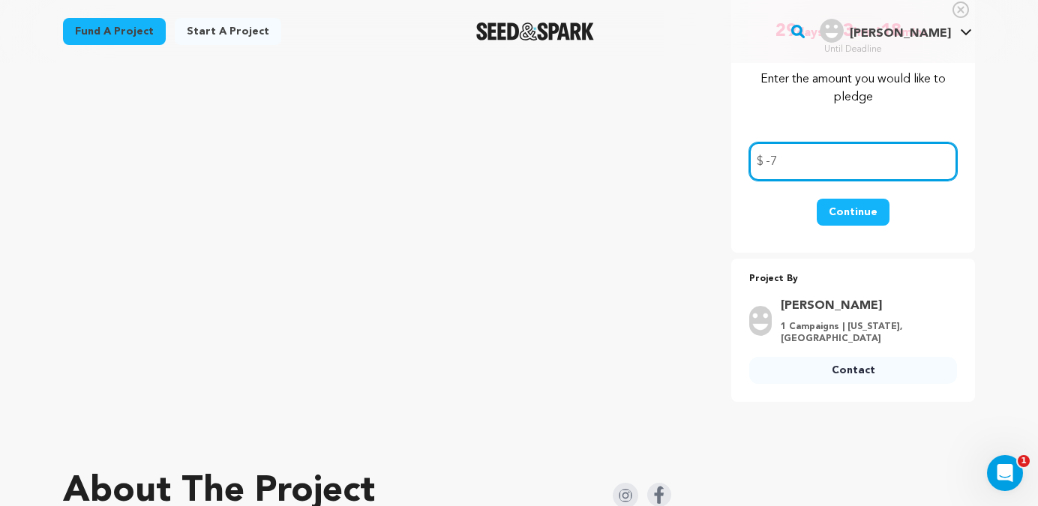
scroll to position [308, 0]
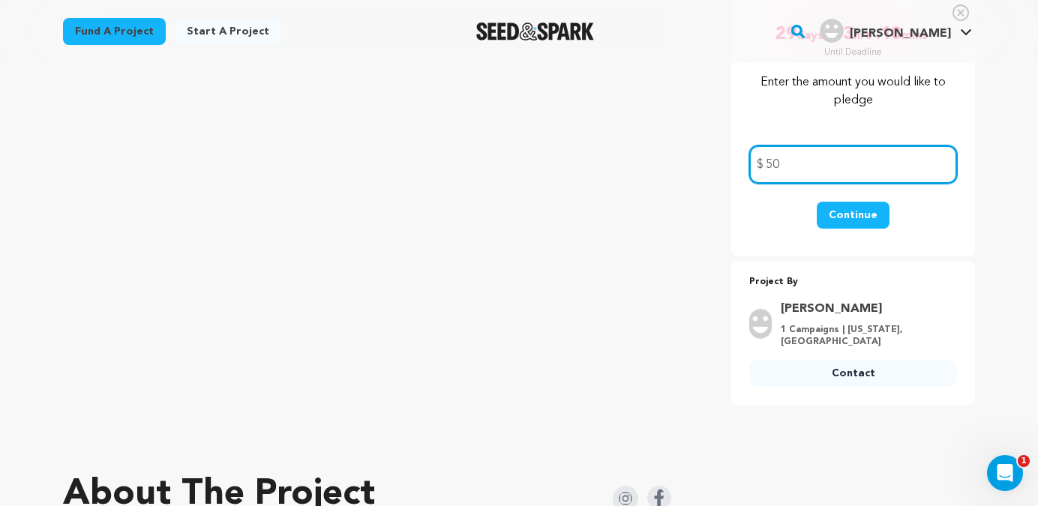
type input "50"
click at [863, 218] on button "Continue" at bounding box center [853, 215] width 73 height 27
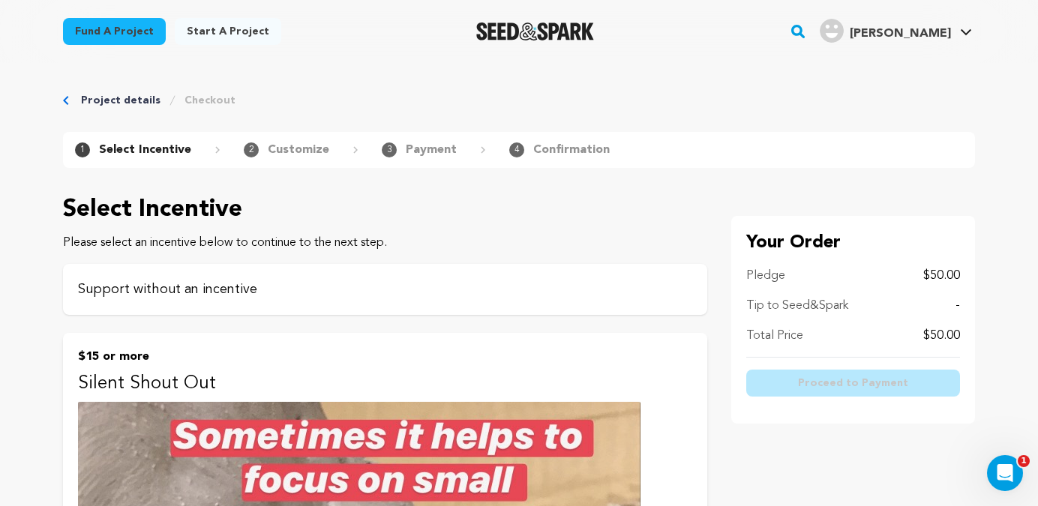
click at [609, 269] on div "Support without an incentive" at bounding box center [385, 289] width 644 height 51
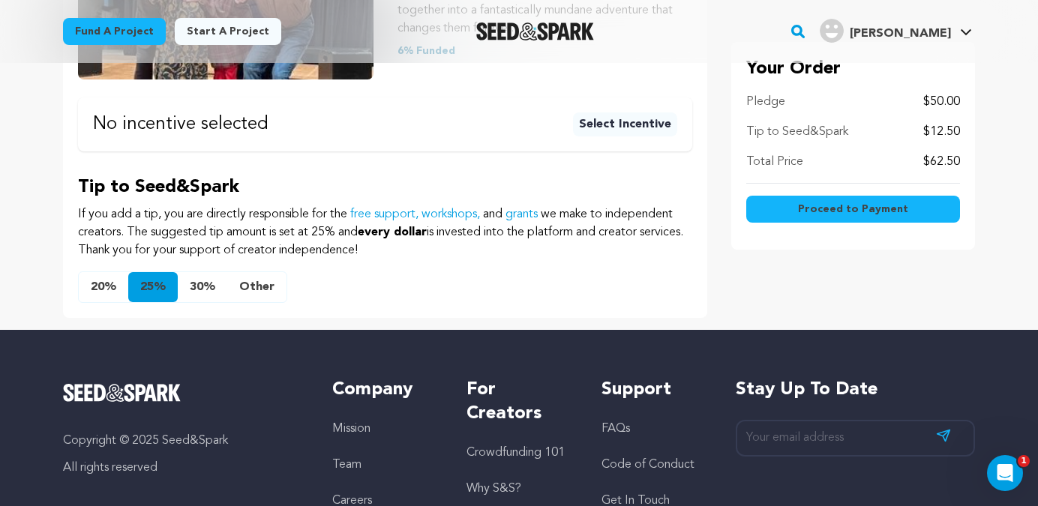
scroll to position [410, 0]
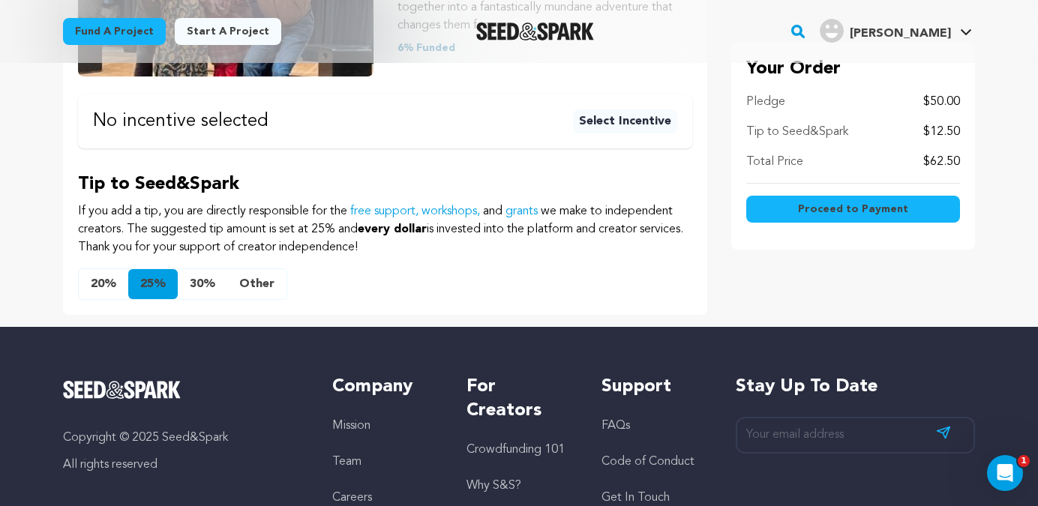
click at [260, 287] on button "Other" at bounding box center [256, 284] width 59 height 30
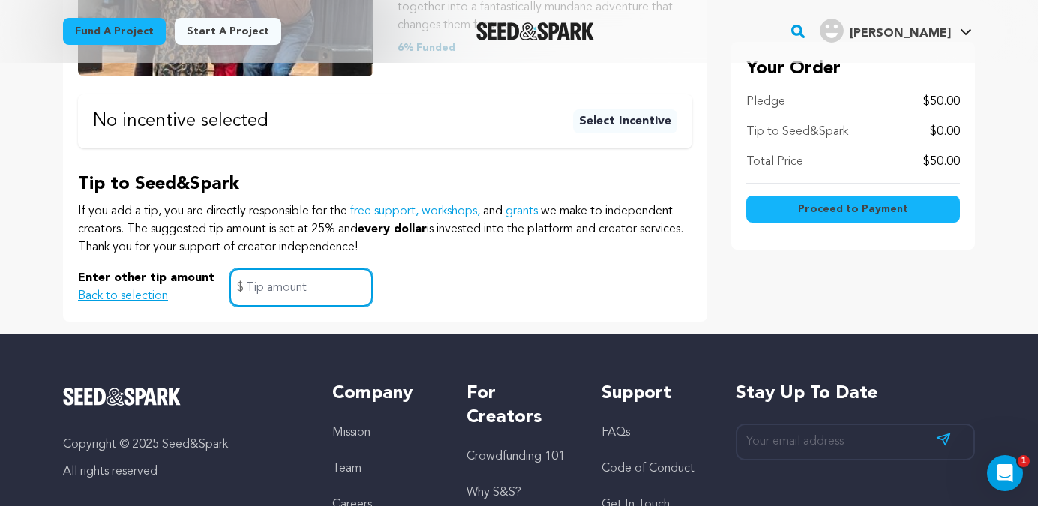
click at [314, 290] on input "text" at bounding box center [301, 288] width 143 height 38
type input "0"
click at [823, 204] on span "Proceed to Payment" at bounding box center [853, 209] width 110 height 15
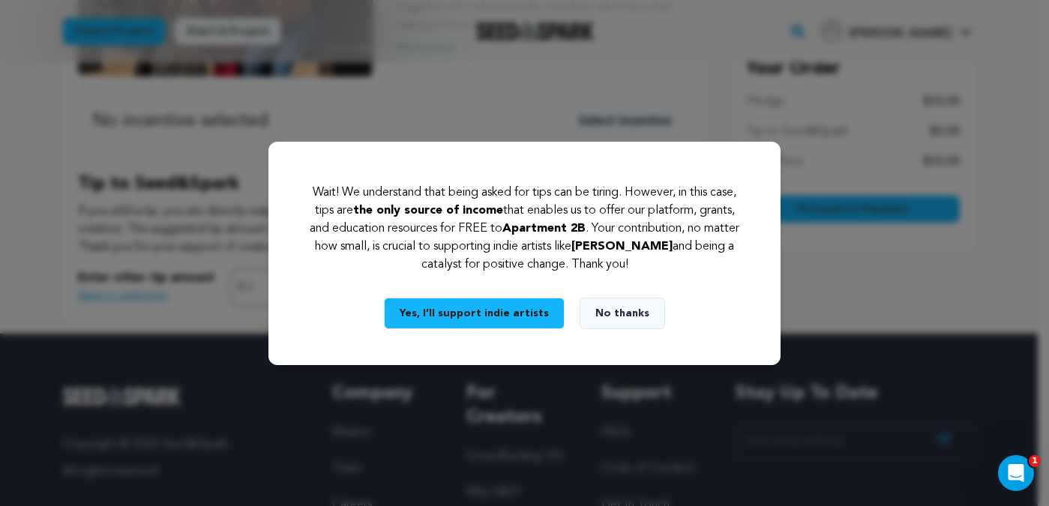
click at [621, 315] on button "No thanks" at bounding box center [623, 314] width 86 height 32
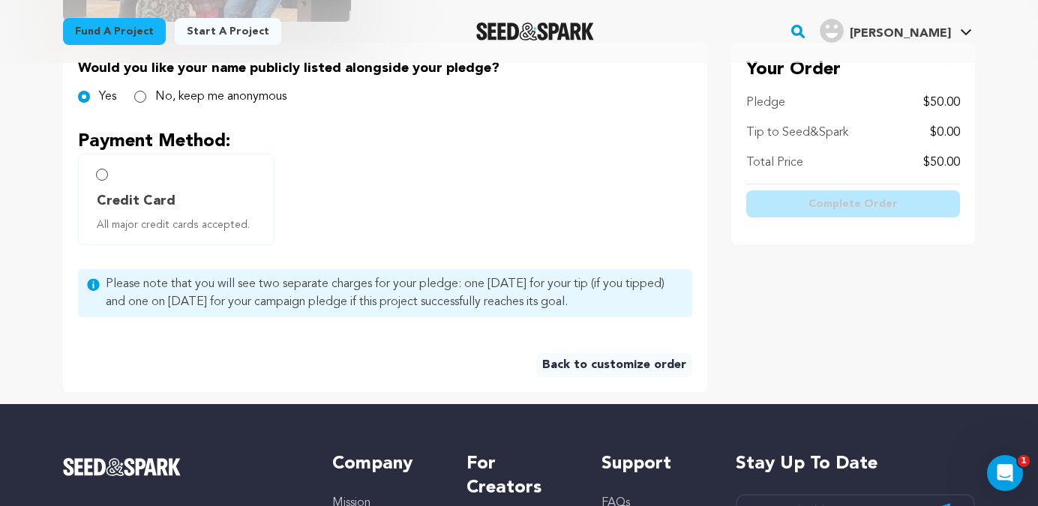
scroll to position [342, 0]
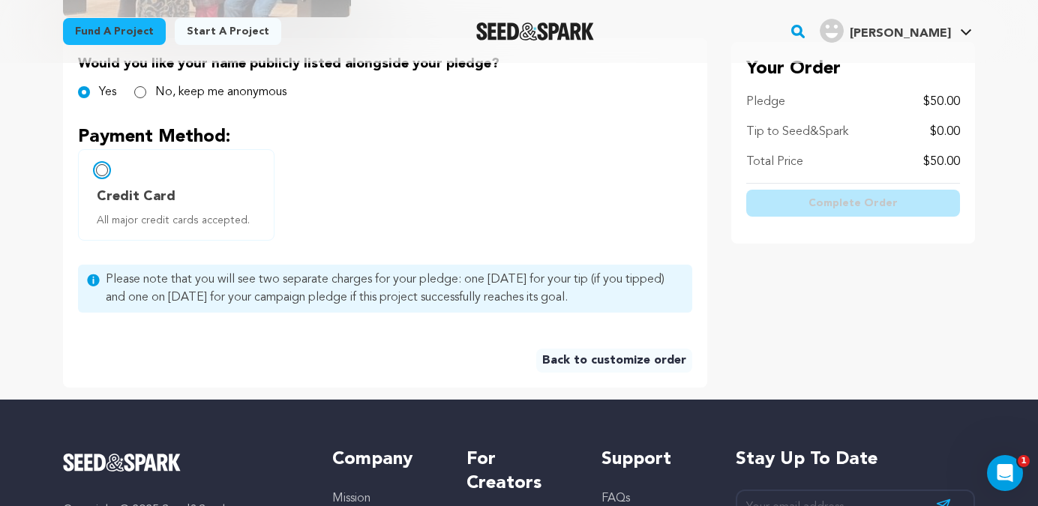
click at [104, 173] on input "Credit Card All major credit cards accepted." at bounding box center [102, 170] width 12 height 12
radio input "false"
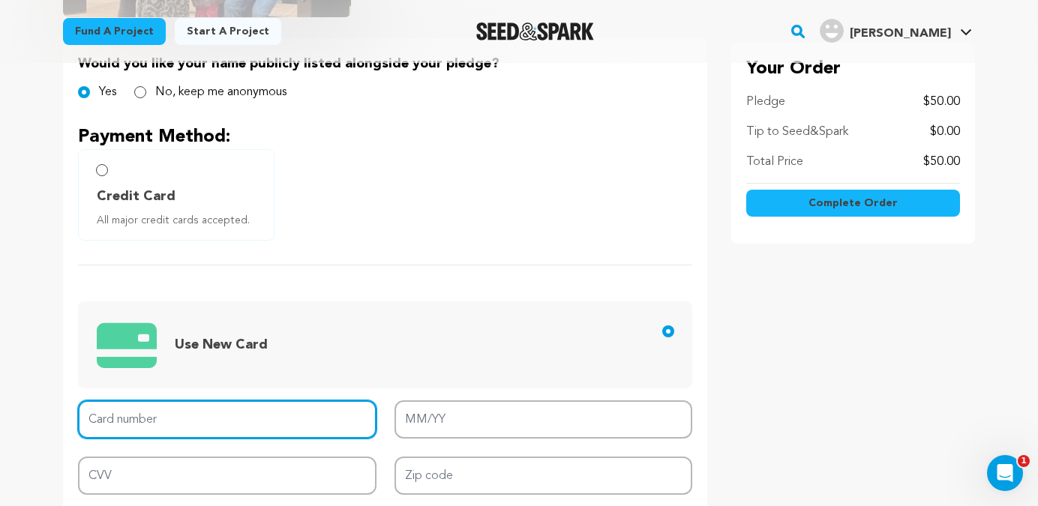
click at [148, 427] on input "Card number" at bounding box center [227, 420] width 299 height 38
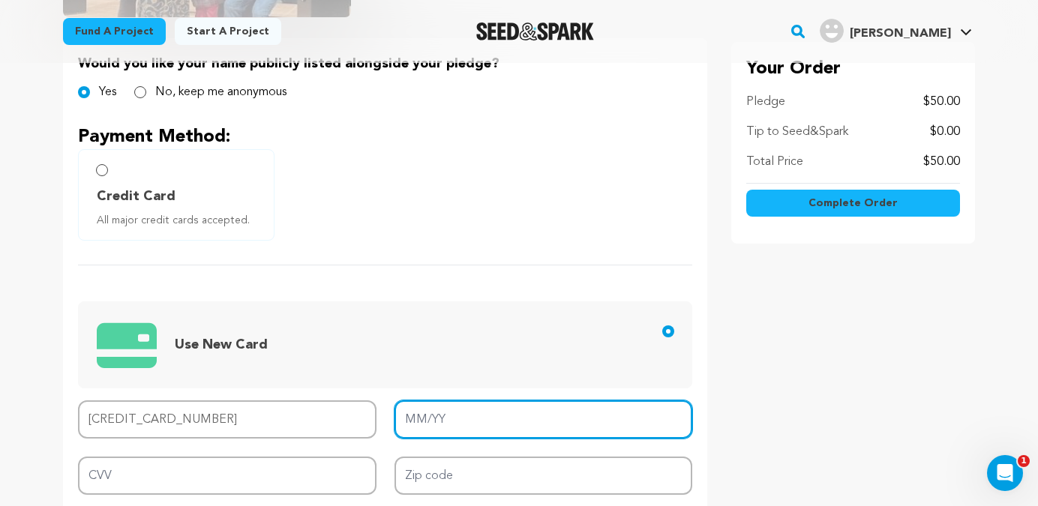
type input "[CREDIT_CARD_NUMBER]"
type input "10/28"
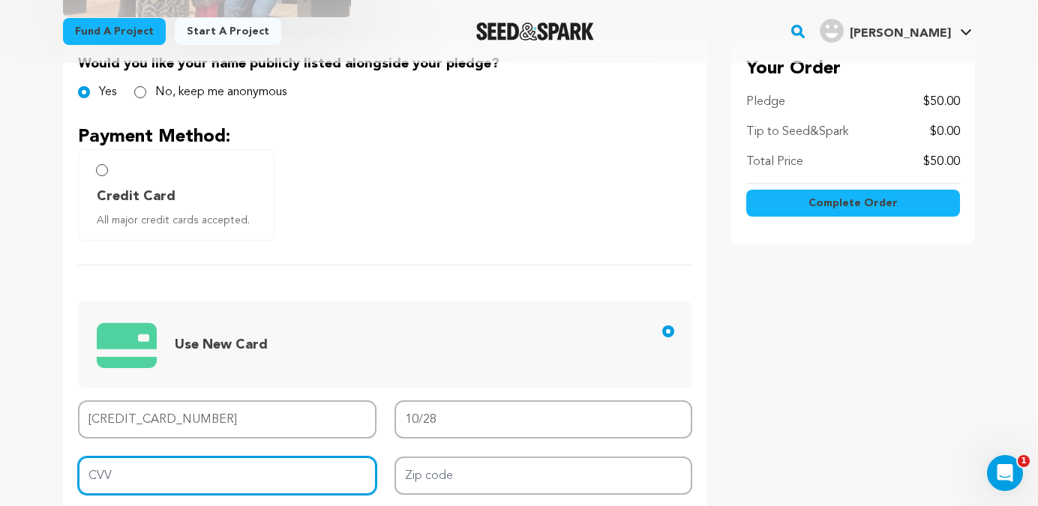
type input "114"
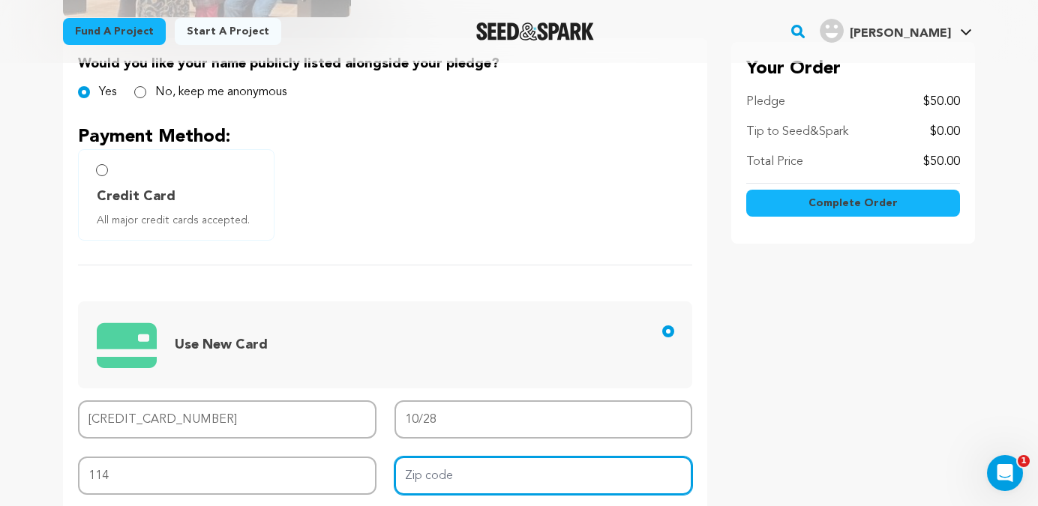
type input "114"
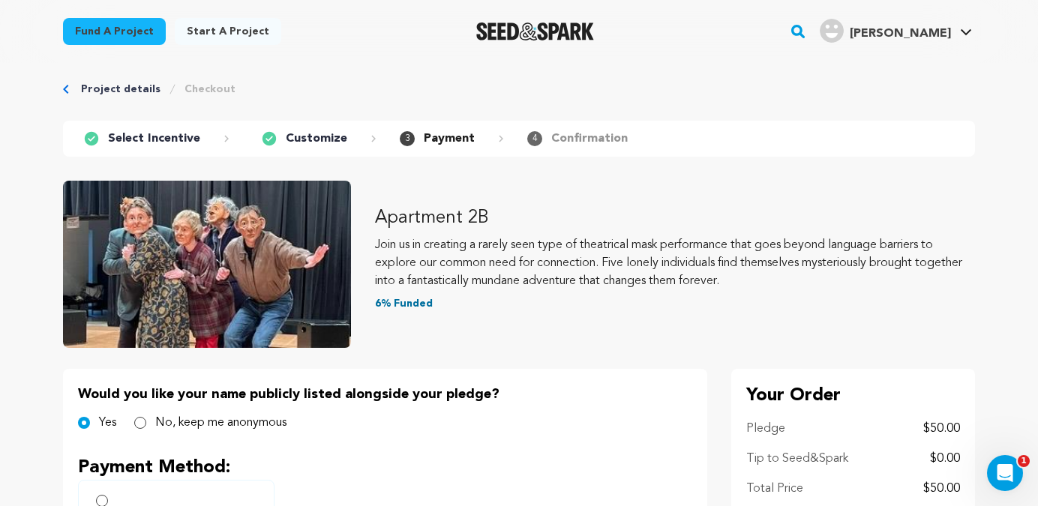
scroll to position [13, 0]
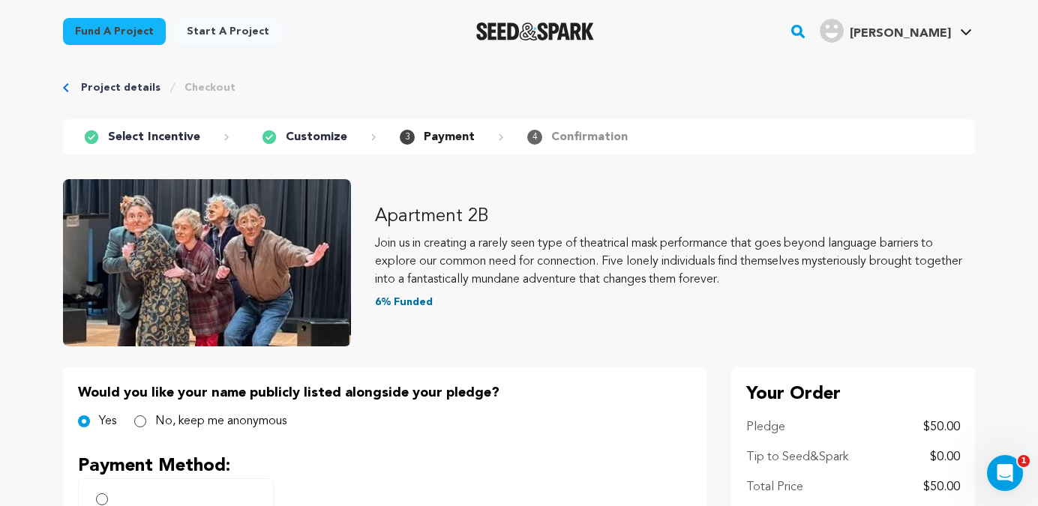
click at [186, 136] on p "Select Incentive" at bounding box center [154, 137] width 92 height 18
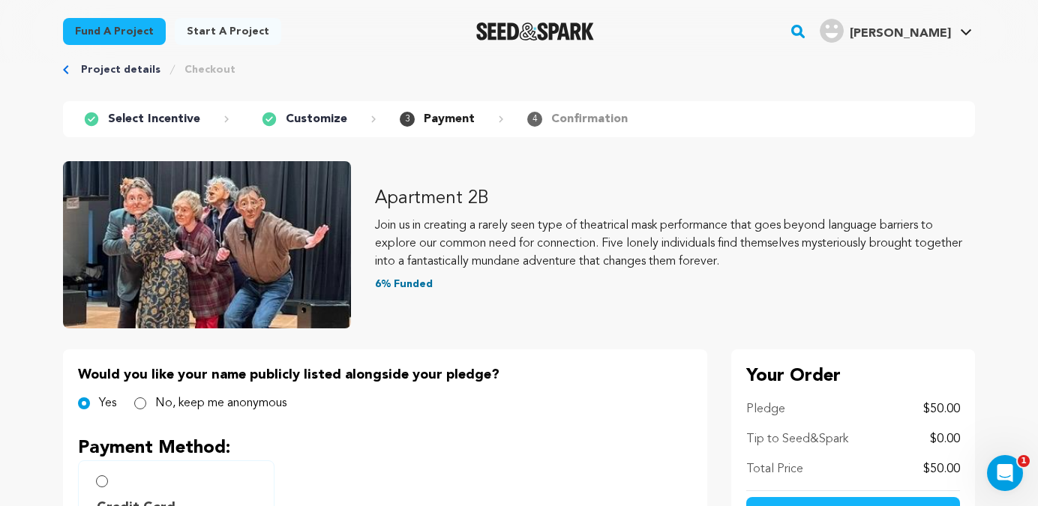
scroll to position [0, 0]
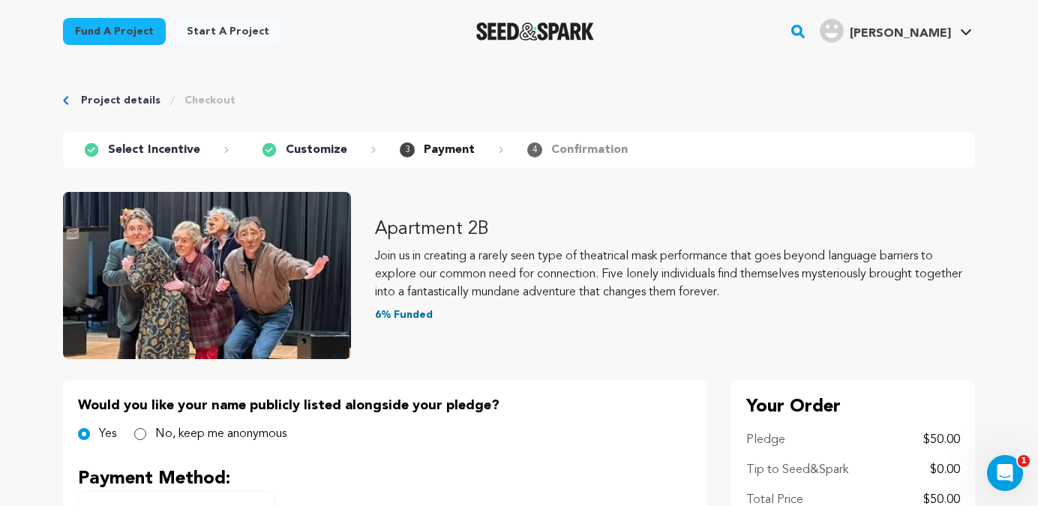
click at [66, 98] on icon "Breadcrumb" at bounding box center [65, 100] width 5 height 9
click at [64, 100] on icon "Breadcrumb" at bounding box center [65, 100] width 5 height 9
click at [126, 96] on link "Project details" at bounding box center [121, 100] width 80 height 15
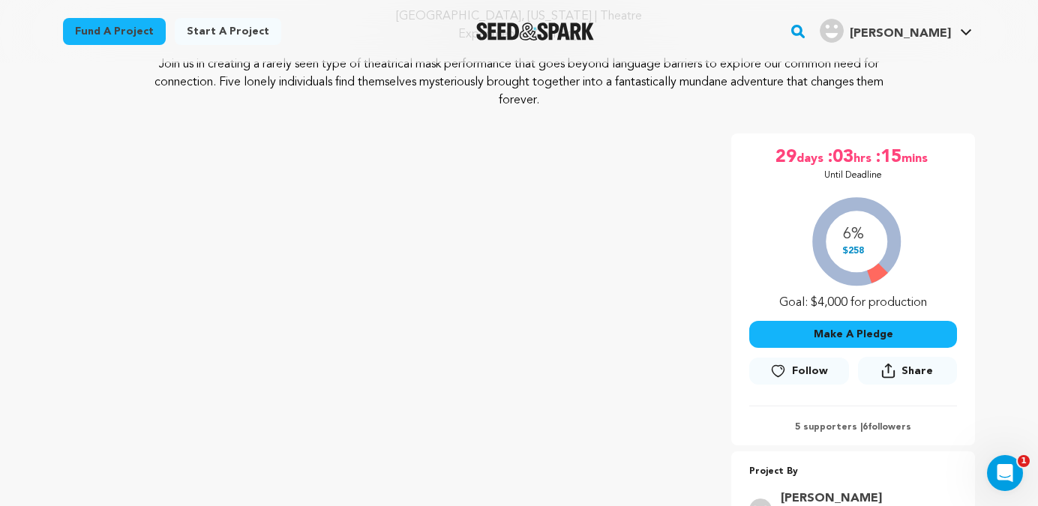
click at [821, 329] on button "Make A Pledge" at bounding box center [853, 334] width 208 height 27
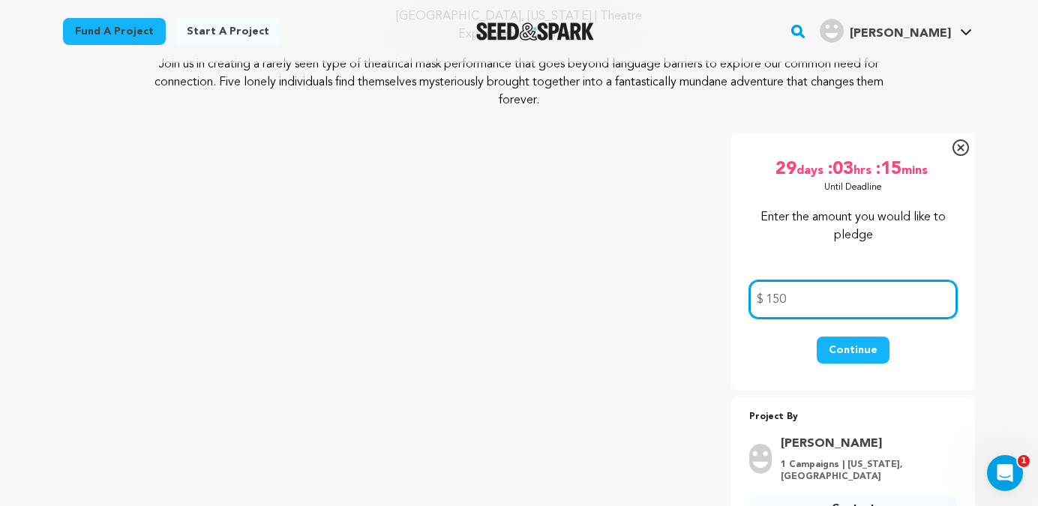
type input "150"
click at [866, 348] on button "Continue" at bounding box center [853, 350] width 73 height 27
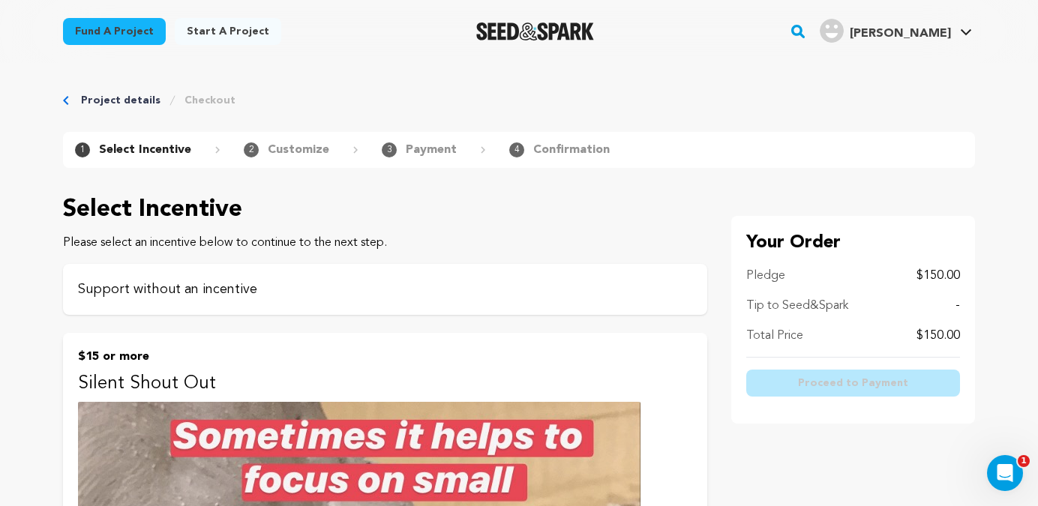
click at [620, 290] on p "Support without an incentive" at bounding box center [385, 289] width 614 height 21
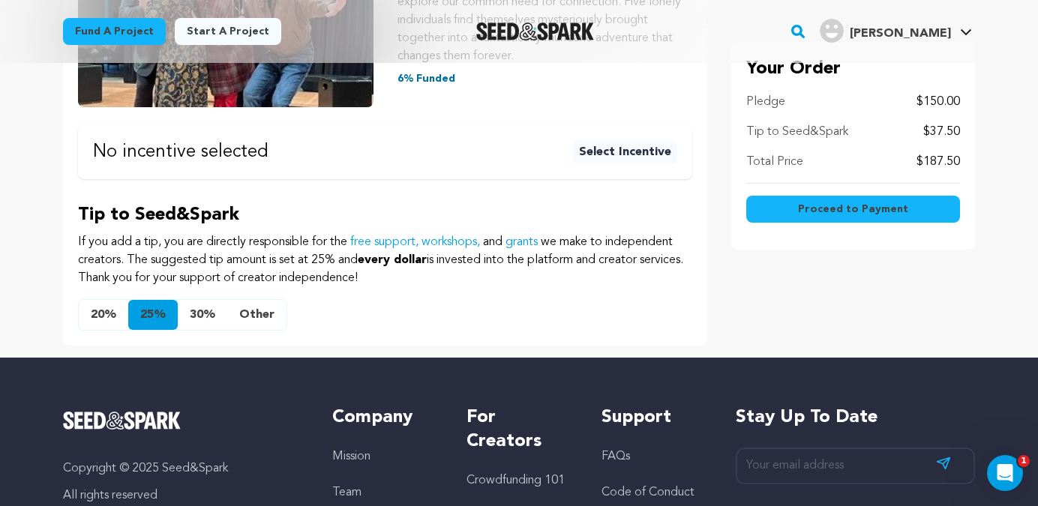
scroll to position [391, 0]
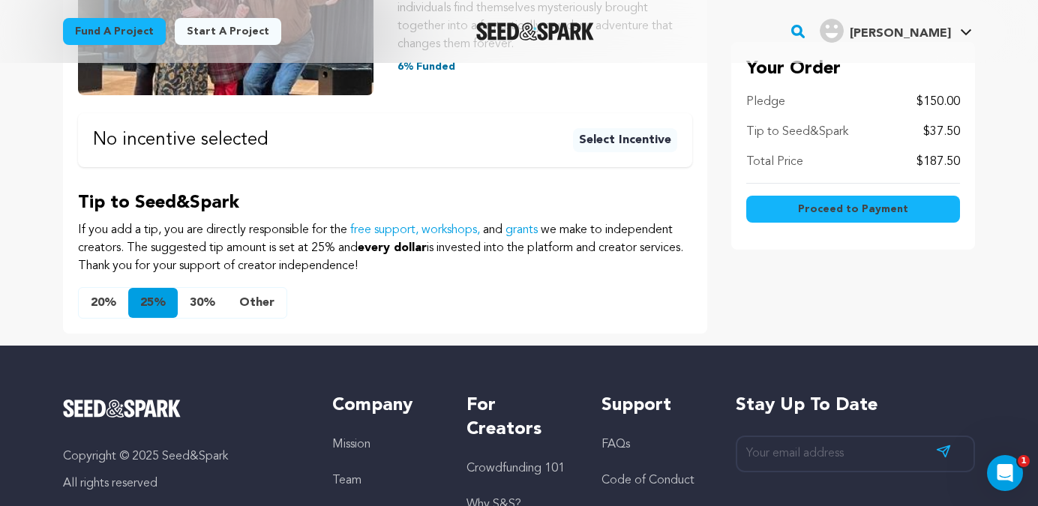
click at [259, 305] on button "Other" at bounding box center [256, 303] width 59 height 30
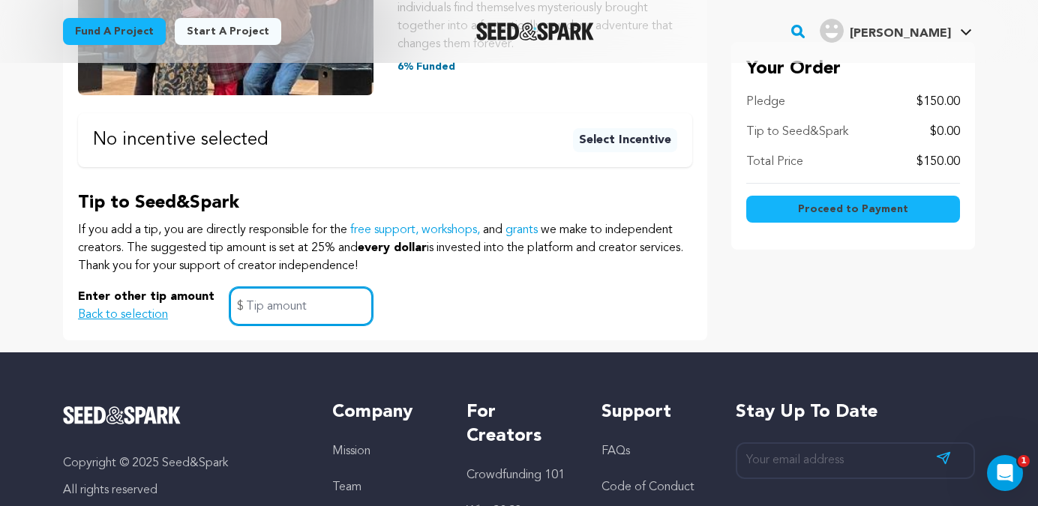
click at [260, 315] on input "text" at bounding box center [301, 306] width 143 height 38
type input "0"
click at [806, 210] on span "Proceed to Payment" at bounding box center [853, 209] width 110 height 15
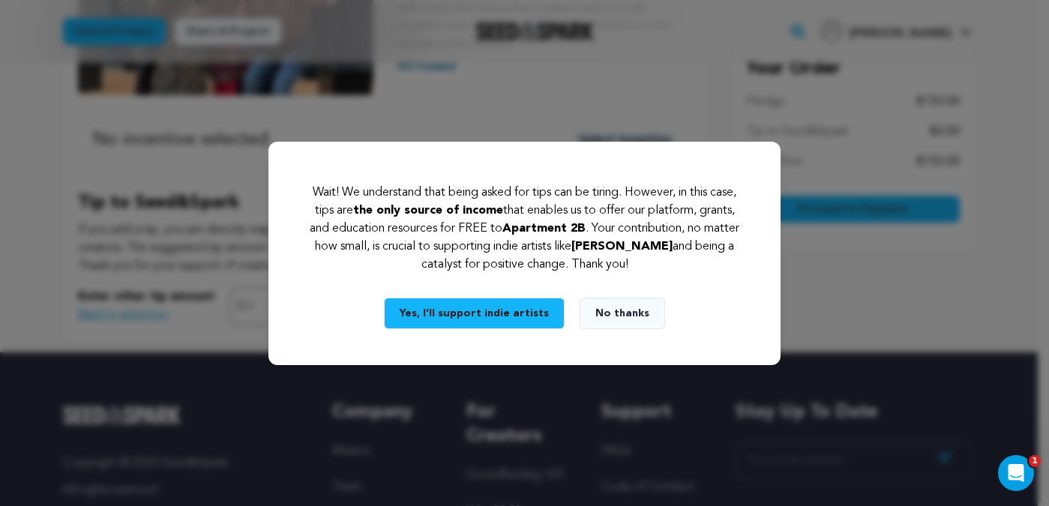
click at [620, 311] on button "No thanks" at bounding box center [623, 314] width 86 height 32
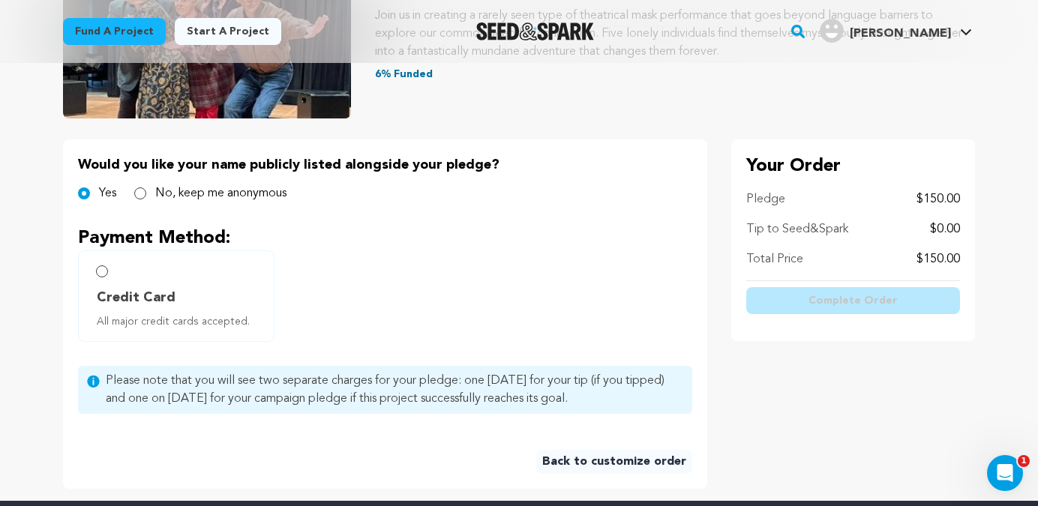
scroll to position [235, 0]
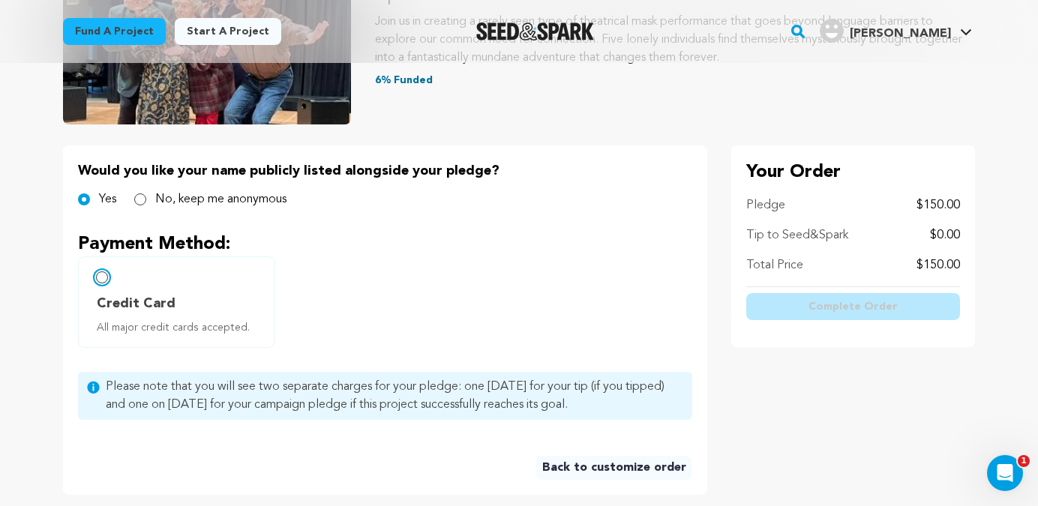
click at [102, 280] on input "Credit Card All major credit cards accepted." at bounding box center [102, 278] width 12 height 12
radio input "false"
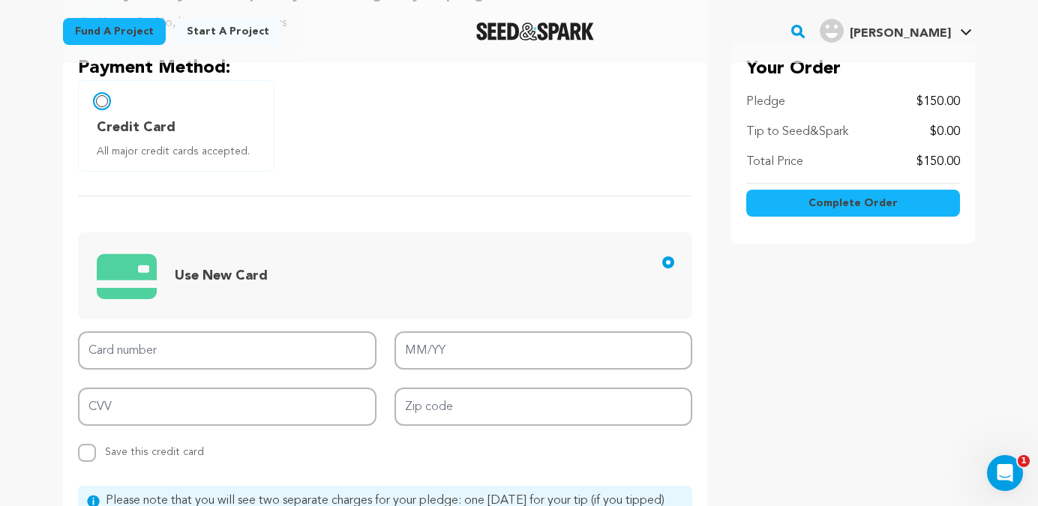
scroll to position [431, 0]
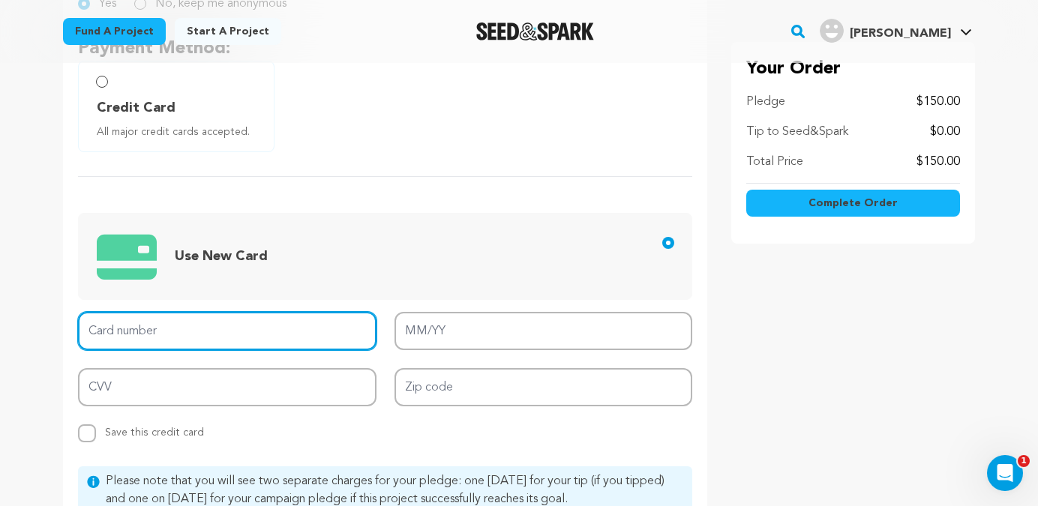
click at [132, 337] on input "Card number" at bounding box center [227, 331] width 299 height 38
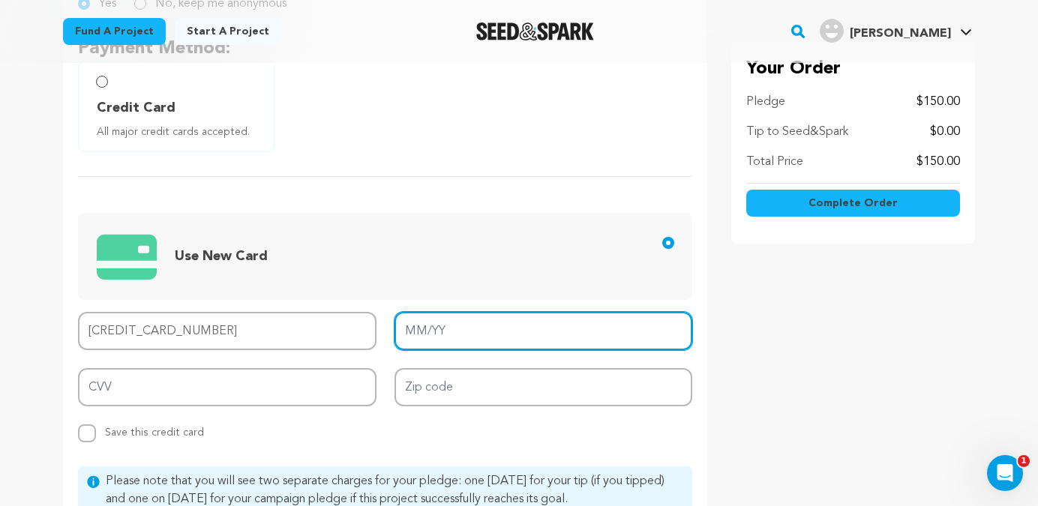
type input "4465 4206 7706 8421"
type input "10/28"
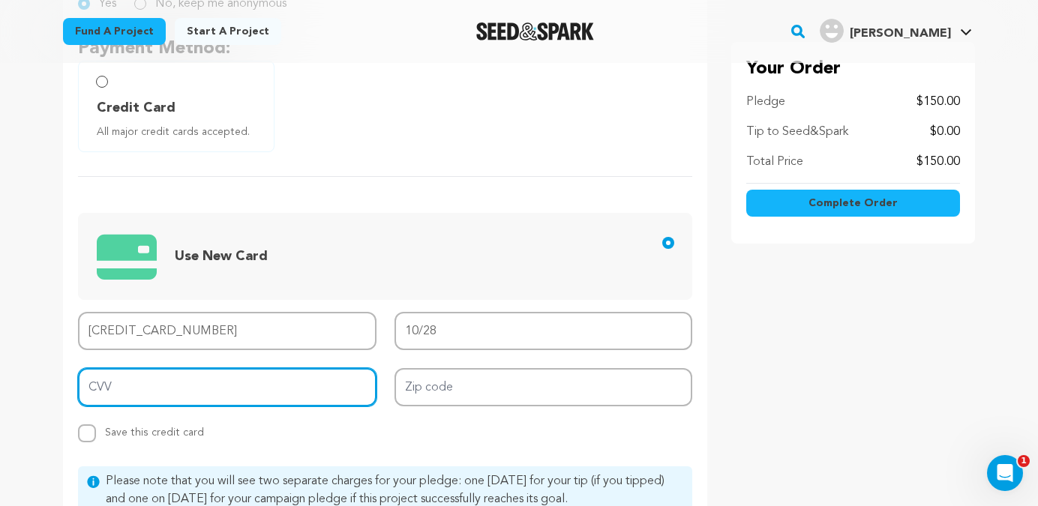
type input "114"
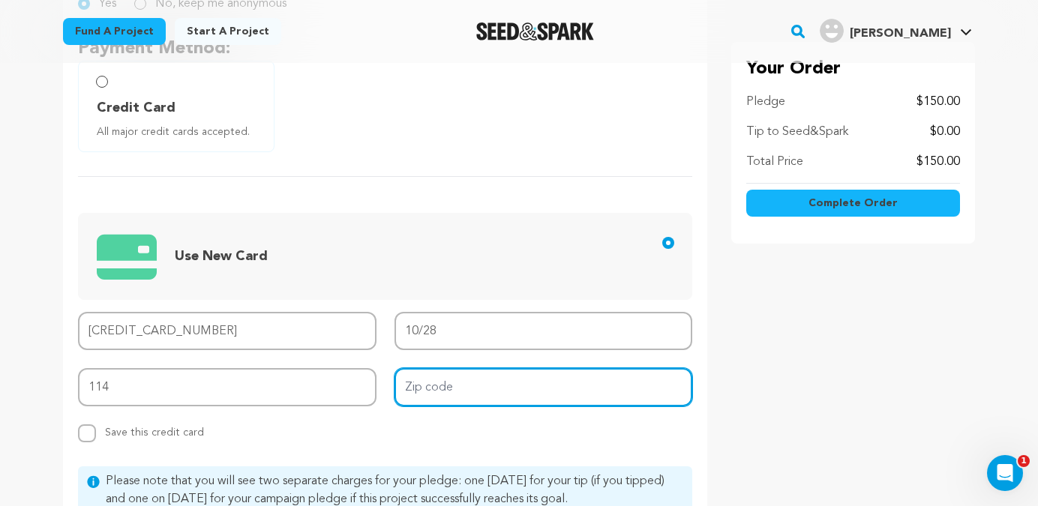
type input "114"
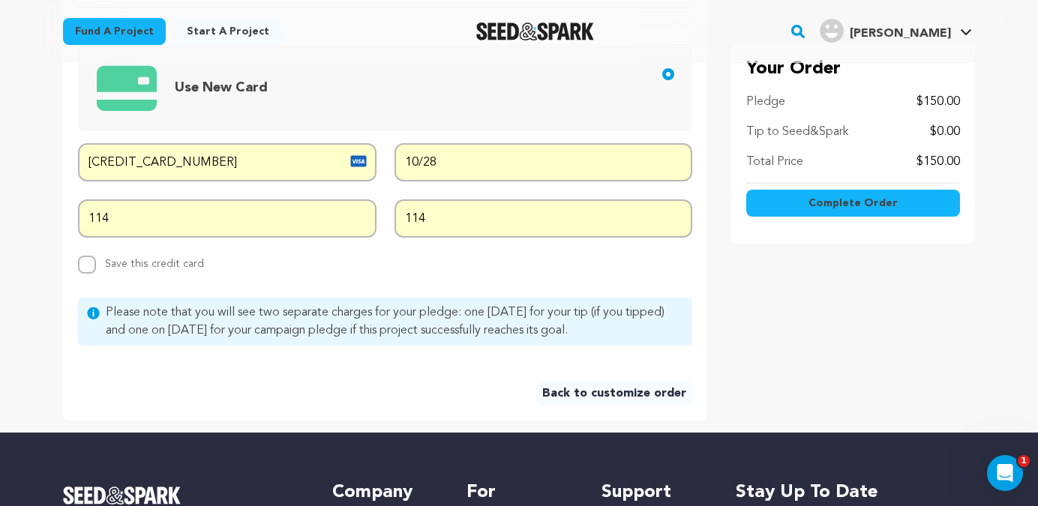
scroll to position [591, 0]
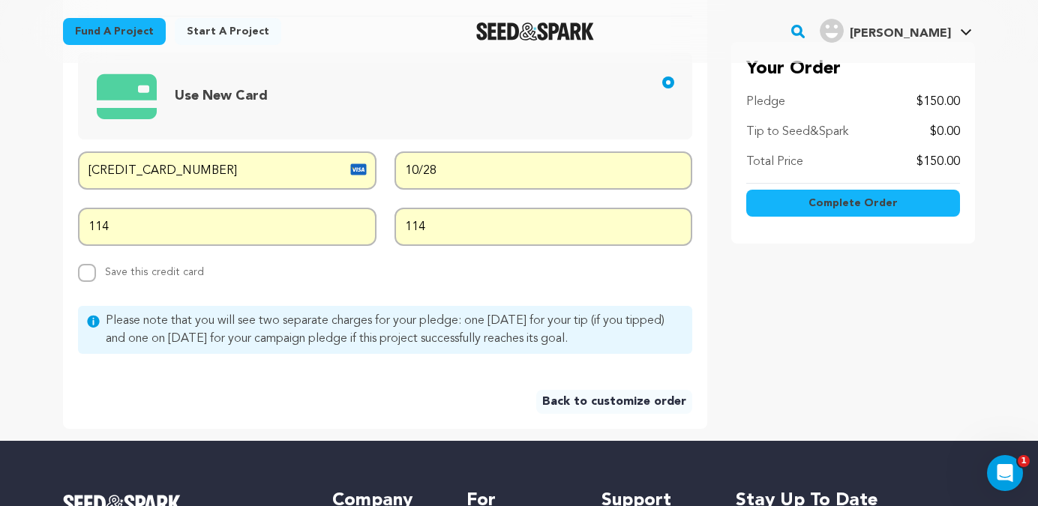
click at [798, 206] on button "Complete Order" at bounding box center [853, 203] width 214 height 27
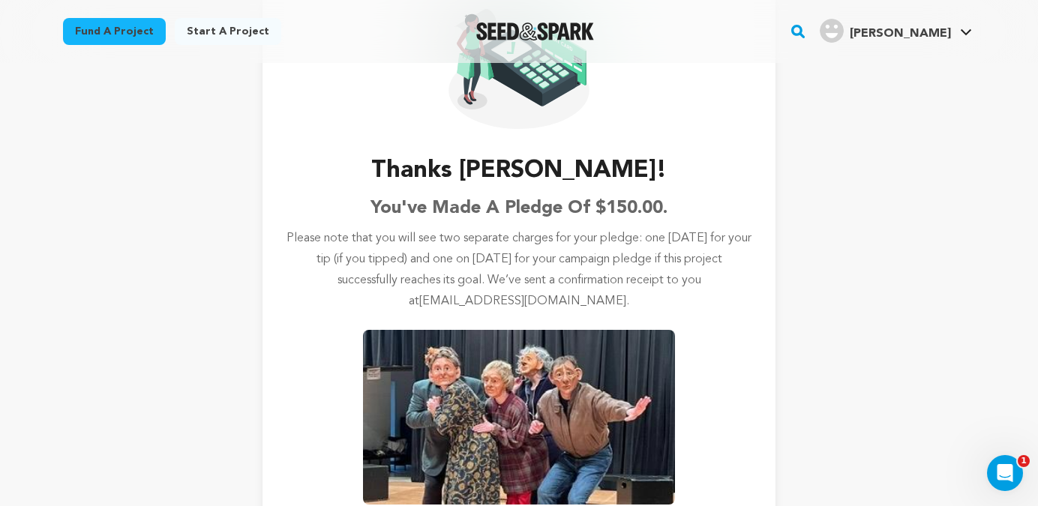
scroll to position [84, 0]
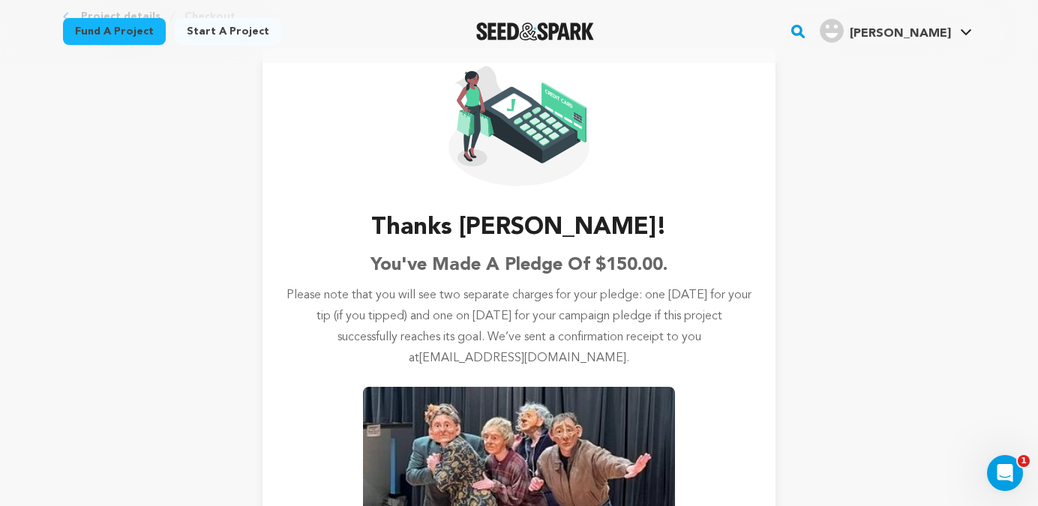
click at [926, 26] on h4 "[PERSON_NAME]" at bounding box center [900, 34] width 101 height 18
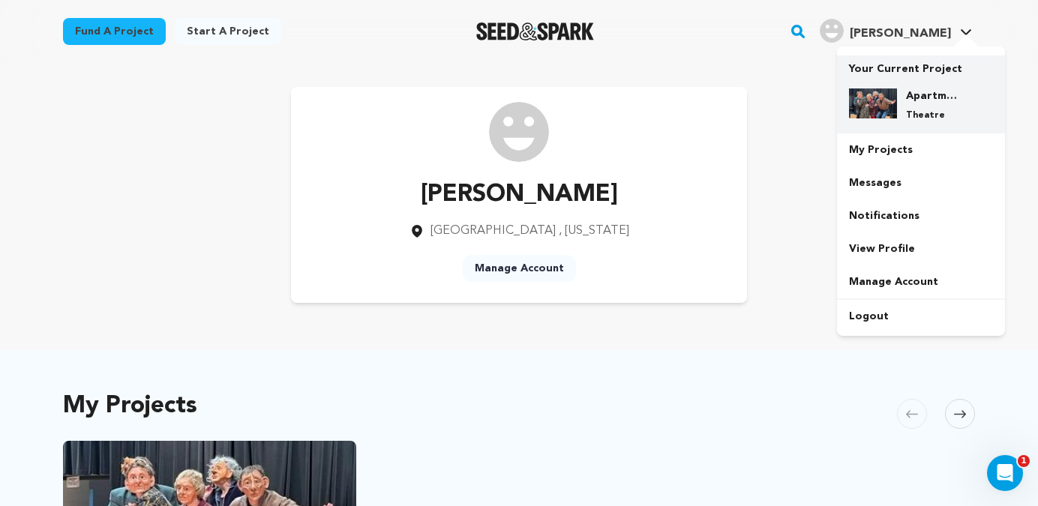
click at [926, 98] on h4 "Apartment 2B" at bounding box center [933, 96] width 54 height 15
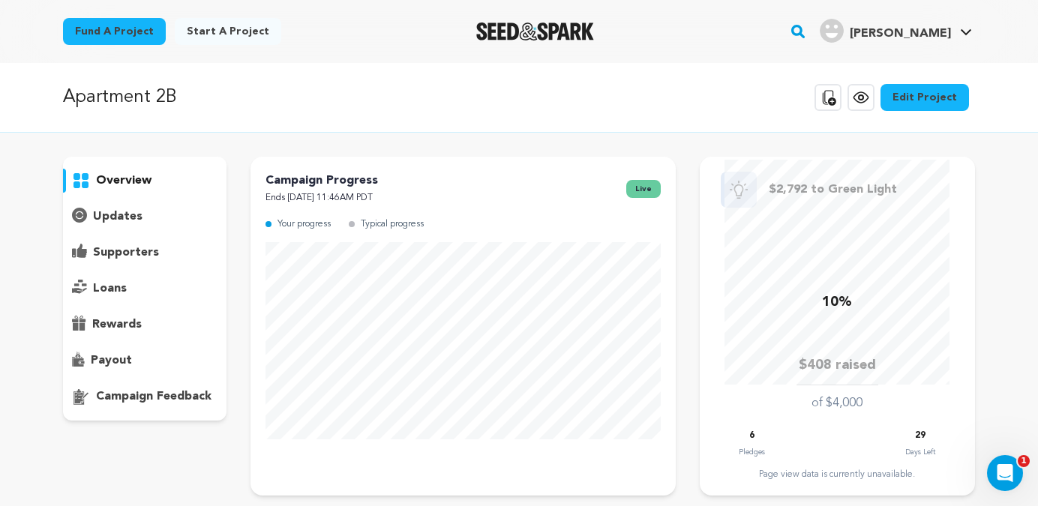
click at [117, 215] on p "updates" at bounding box center [118, 217] width 50 height 18
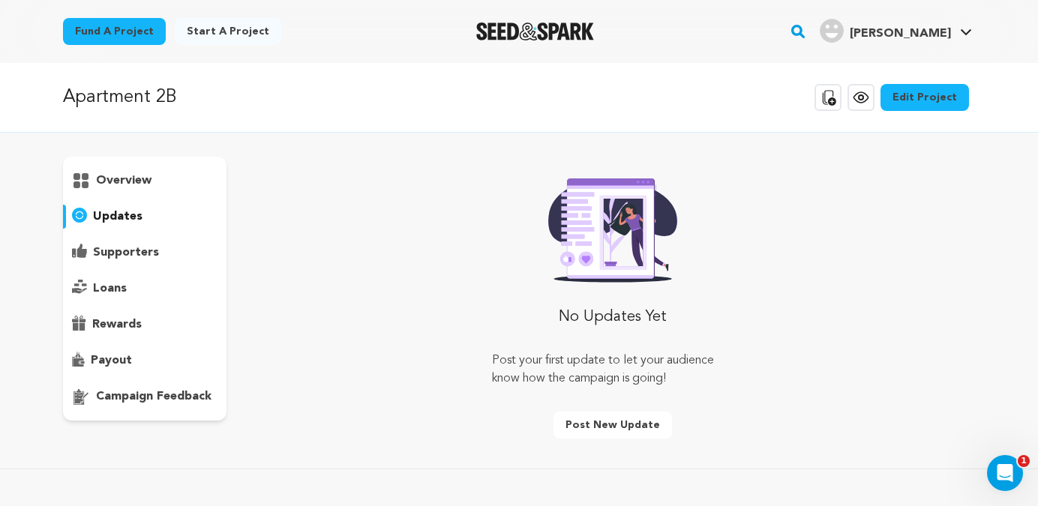
click at [597, 419] on button "Post new update" at bounding box center [613, 425] width 119 height 27
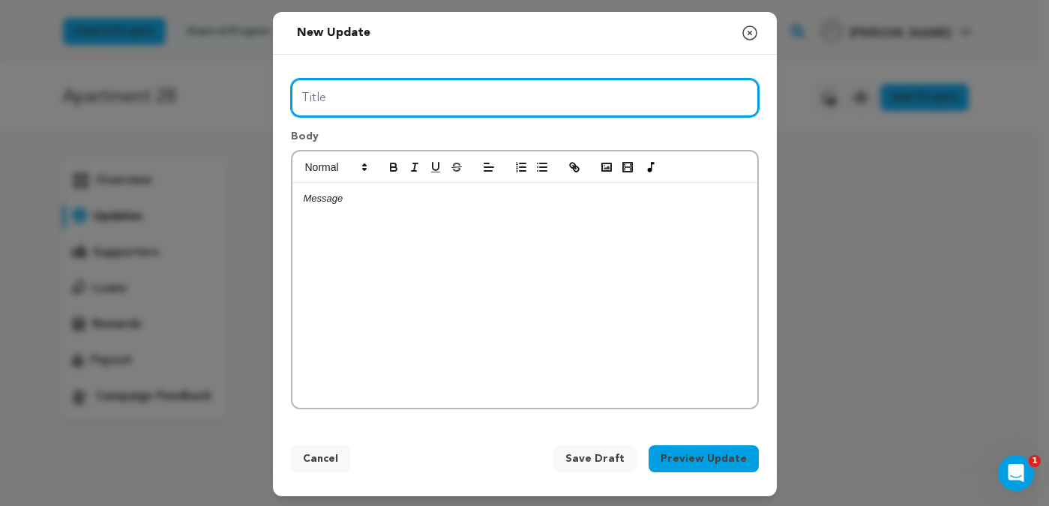
click at [548, 101] on input "Title" at bounding box center [525, 98] width 468 height 38
type input "We've raised 10% of our goal!"
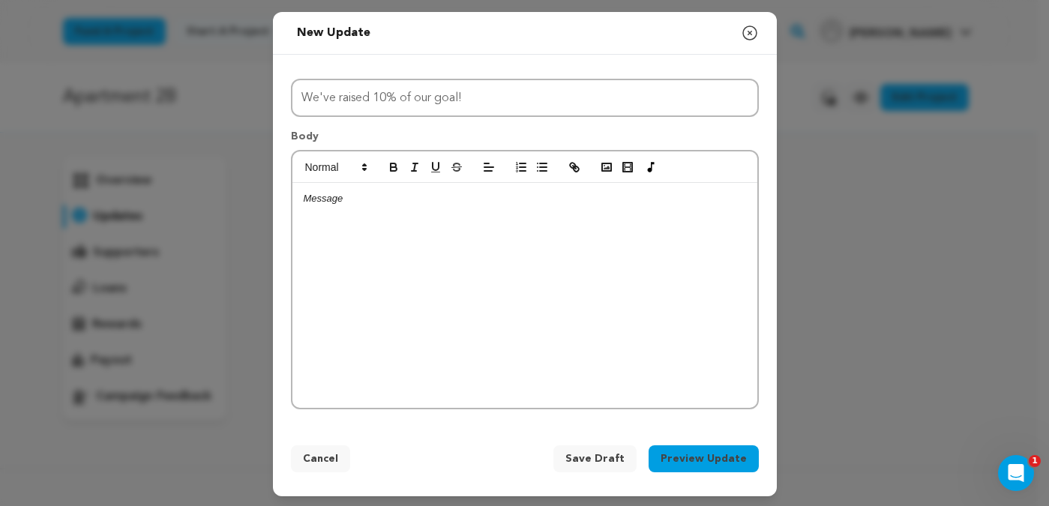
click at [358, 227] on div at bounding box center [525, 295] width 465 height 225
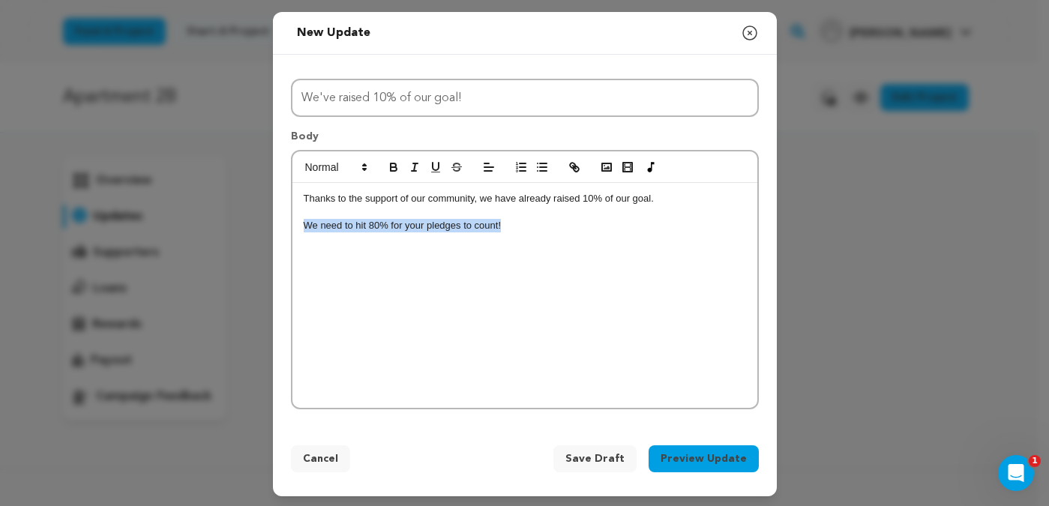
drag, startPoint x: 505, startPoint y: 229, endPoint x: 293, endPoint y: 227, distance: 212.3
click at [293, 227] on div "Thanks to the support of our community, we have already raised 10% of our goal.…" at bounding box center [525, 295] width 465 height 225
click at [536, 230] on p "We need to hit 80% for your pledges to count!" at bounding box center [525, 226] width 443 height 14
drag, startPoint x: 328, startPoint y: 251, endPoint x: 288, endPoint y: 250, distance: 39.8
click at [293, 251] on div "Thanks to the support of our community, we have already raised 10% of our goal.…" at bounding box center [525, 295] width 465 height 225
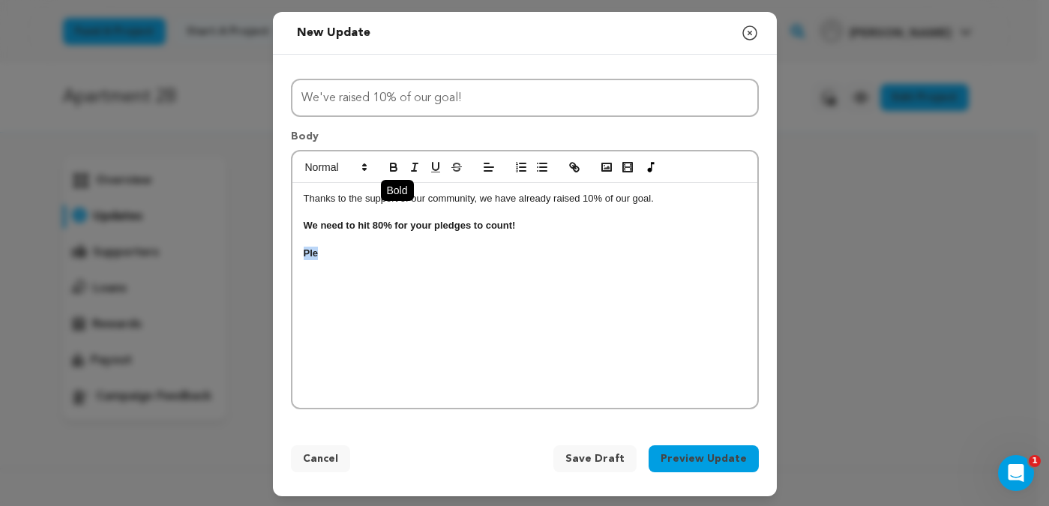
click at [387, 172] on icon "button" at bounding box center [394, 168] width 14 height 14
click at [328, 255] on p "Ple" at bounding box center [525, 254] width 443 height 14
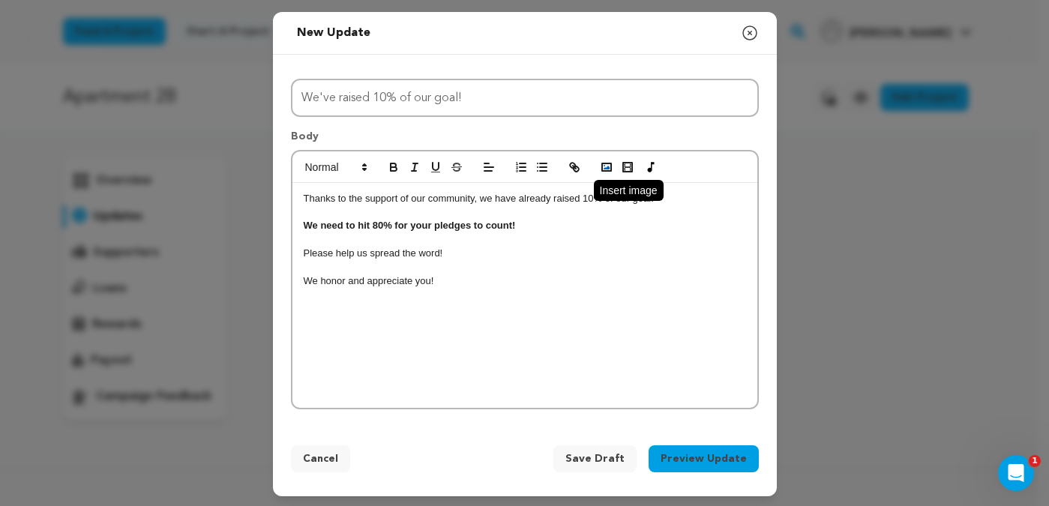
click at [604, 172] on icon "button" at bounding box center [607, 168] width 14 height 14
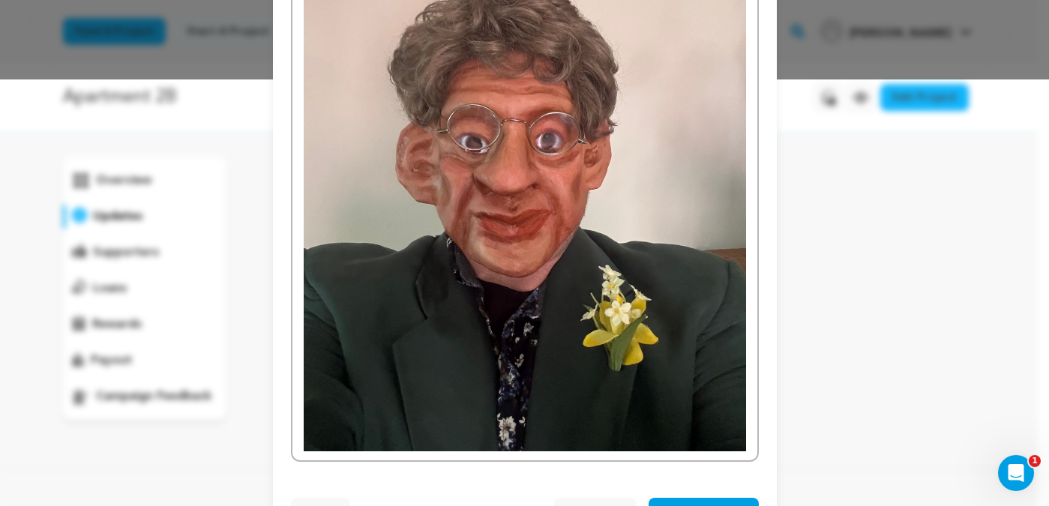
scroll to position [482, 0]
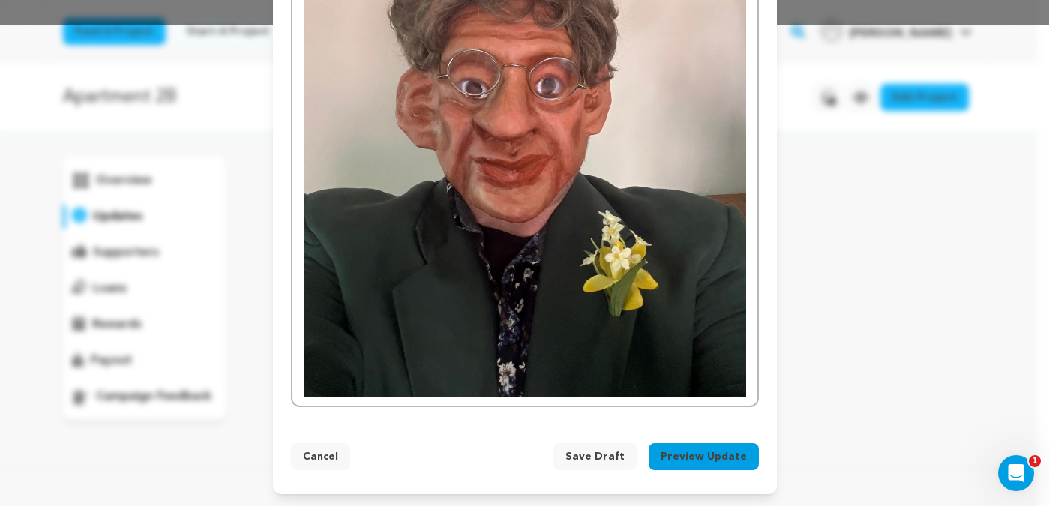
click at [710, 374] on img at bounding box center [525, 102] width 443 height 590
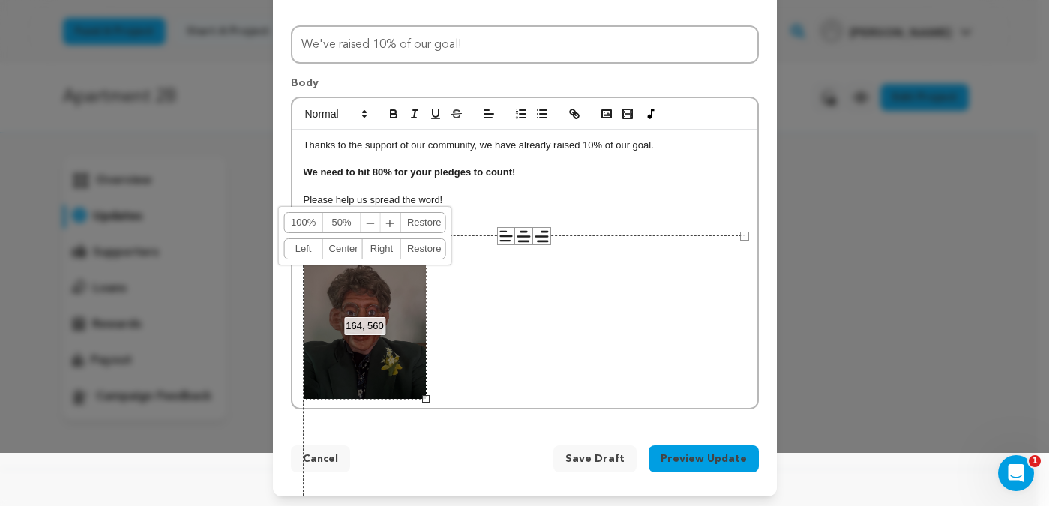
scroll to position [50, 0]
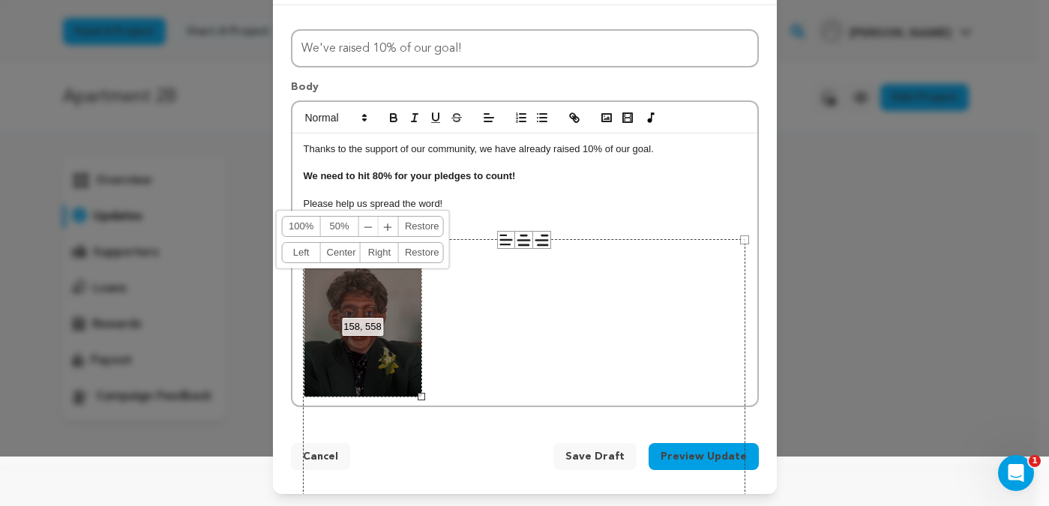
drag, startPoint x: 739, startPoint y: 398, endPoint x: 415, endPoint y: 226, distance: 366.8
click at [415, 239] on div "158, 558 100% 50% ﹣ ﹢ Restore Left Center Right Restore" at bounding box center [363, 318] width 119 height 158
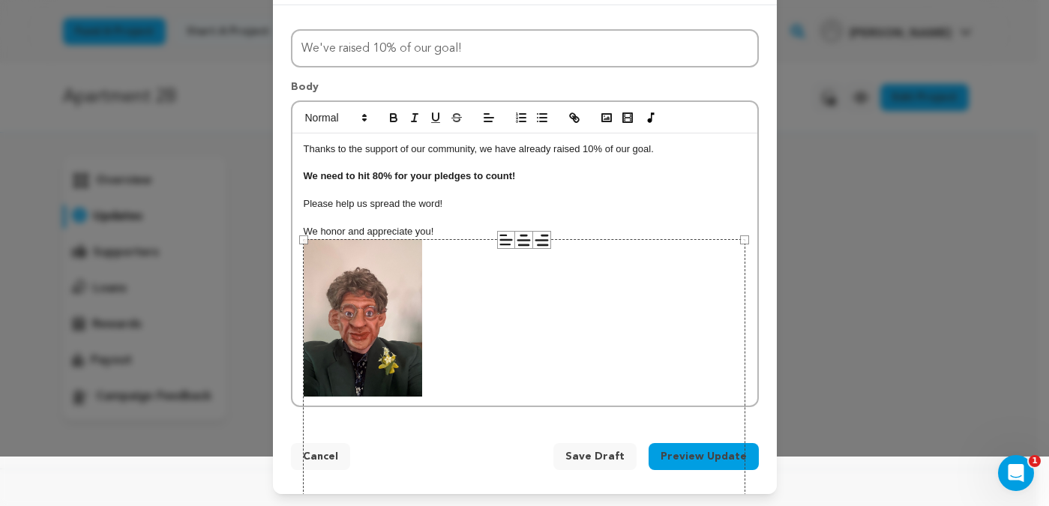
click at [535, 184] on p at bounding box center [525, 191] width 443 height 14
click at [440, 233] on p "We honor and appreciate you!" at bounding box center [525, 311] width 443 height 172
click at [692, 458] on button "Preview Update" at bounding box center [704, 456] width 110 height 27
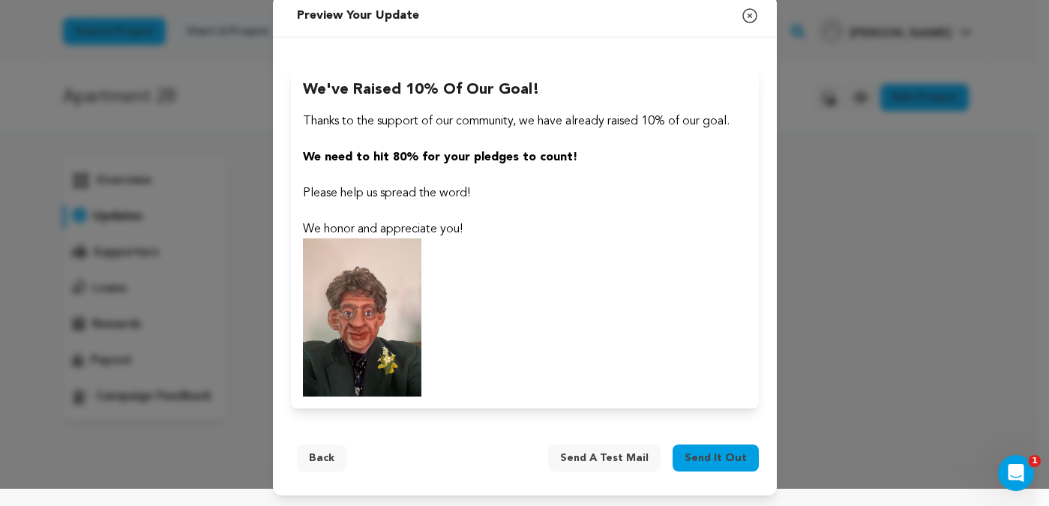
scroll to position [18, 0]
click at [579, 460] on span "Send a test mail" at bounding box center [604, 457] width 89 height 15
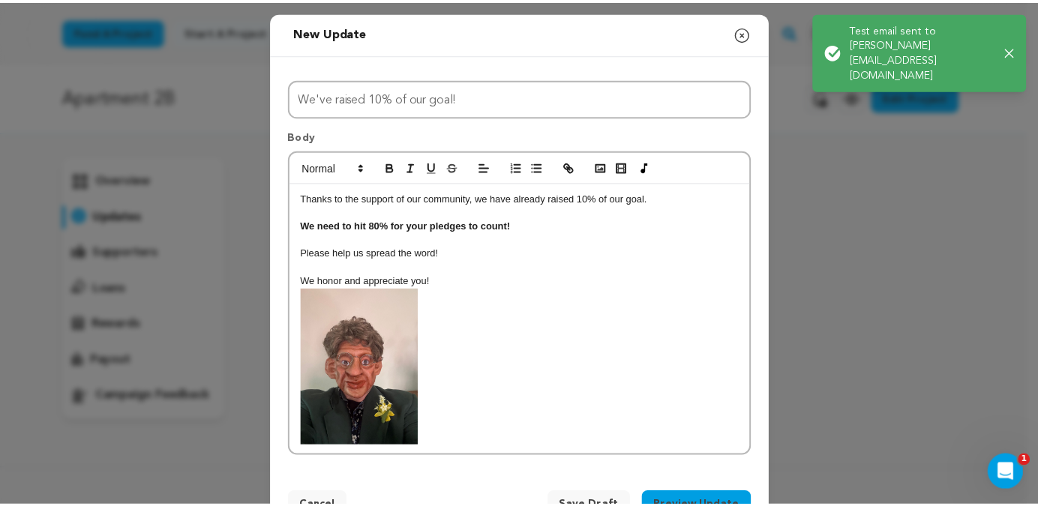
scroll to position [50, 0]
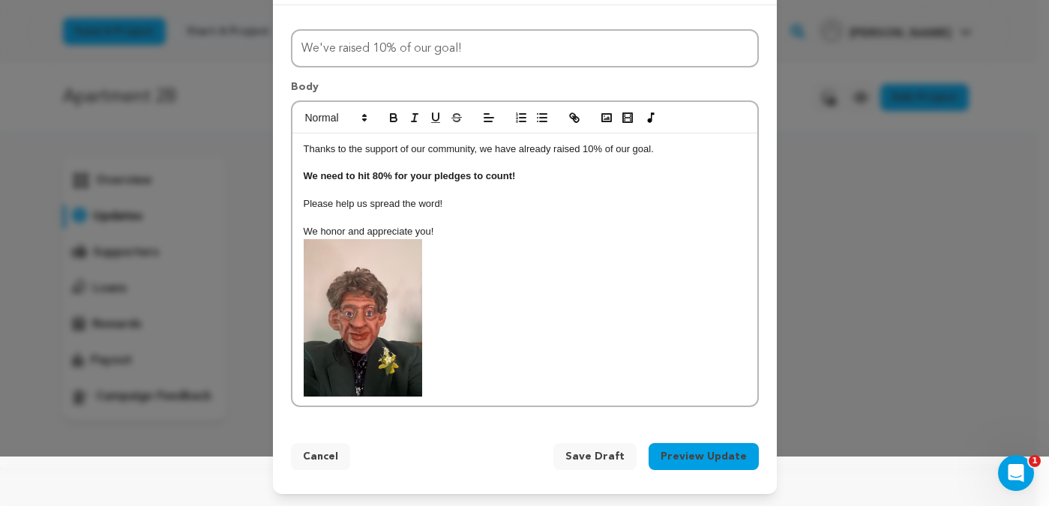
click at [608, 454] on span "Save Draft" at bounding box center [595, 456] width 59 height 15
